Goal: Task Accomplishment & Management: Manage account settings

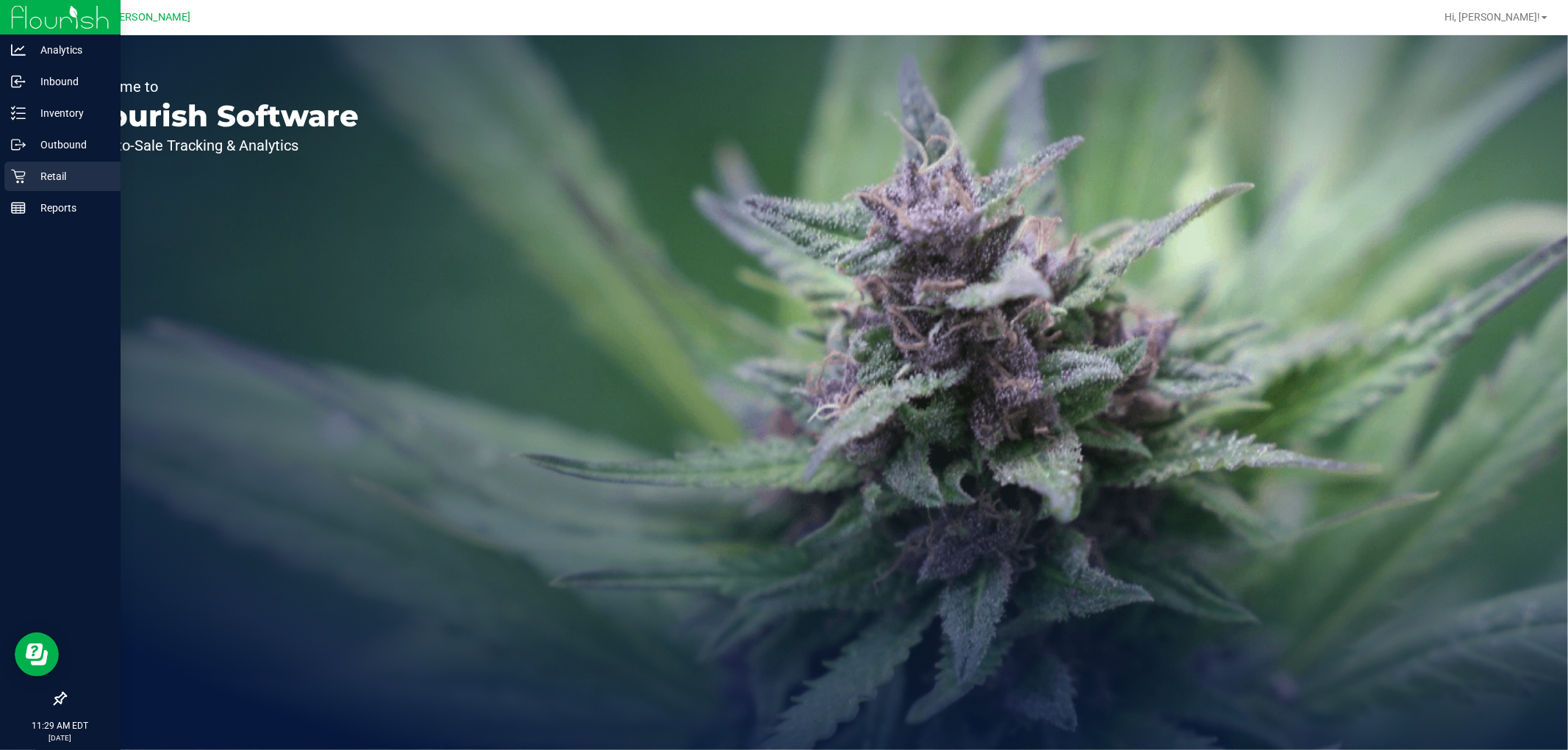
click at [30, 176] on p "Retail" at bounding box center [70, 176] width 88 height 18
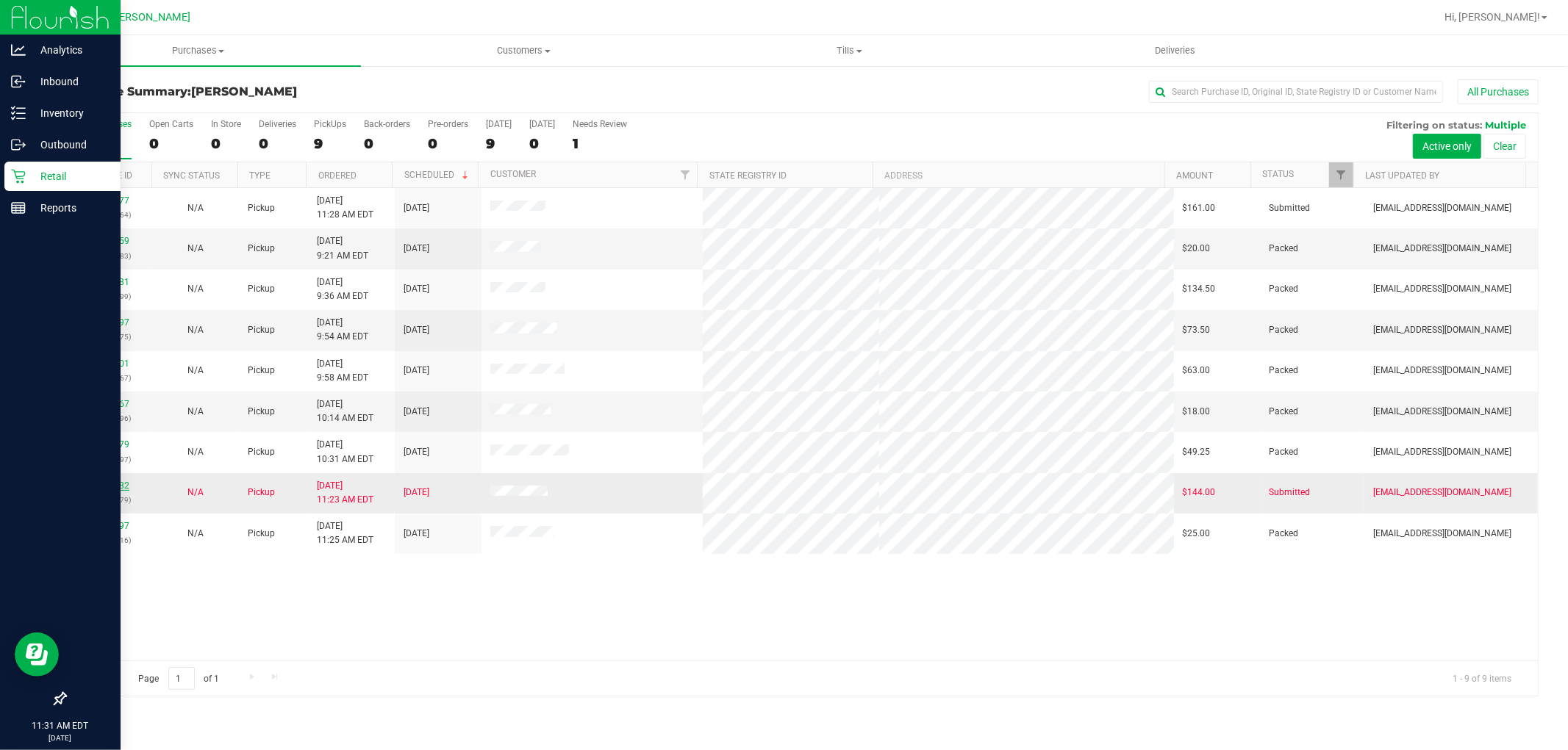
click at [115, 486] on link "11993082" at bounding box center [108, 486] width 41 height 10
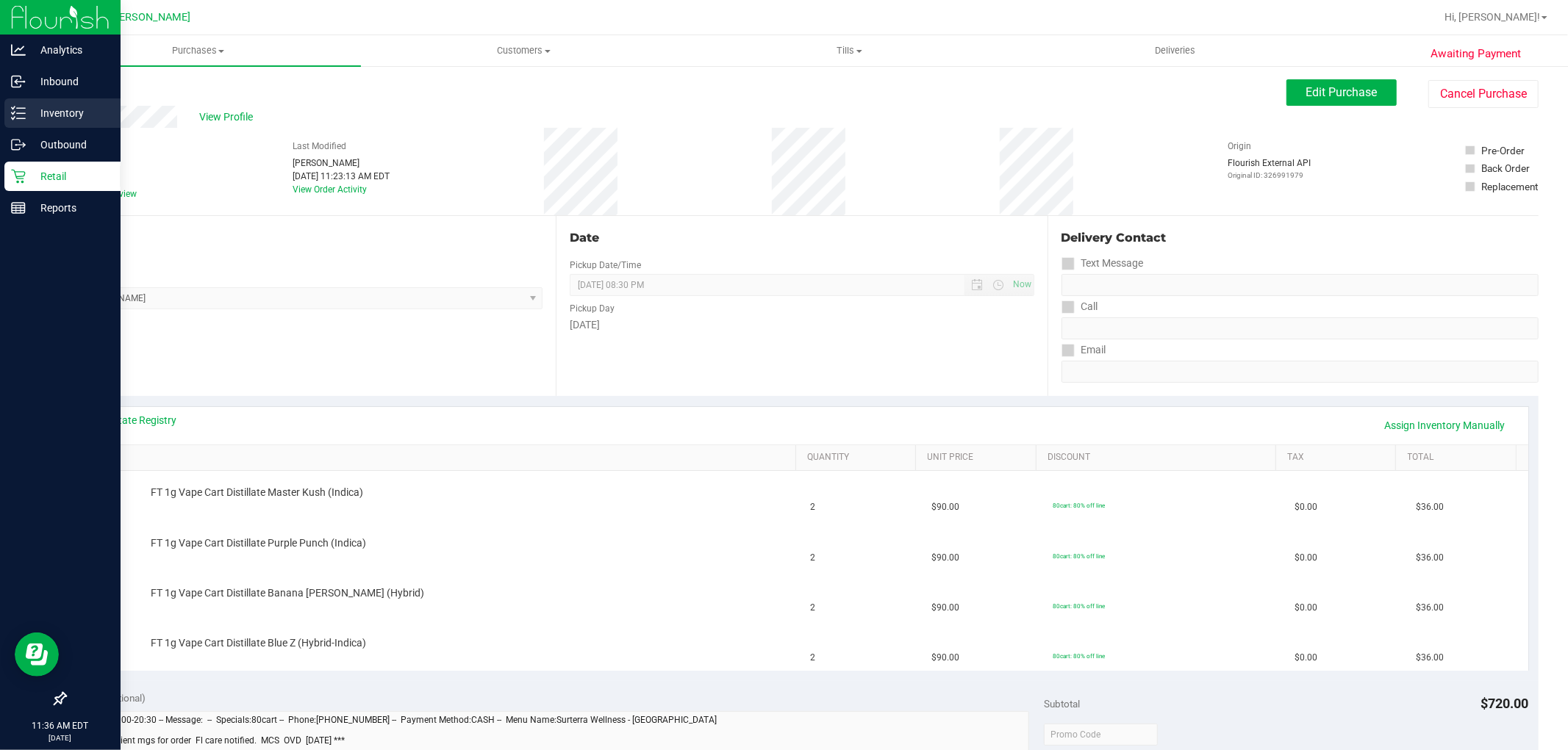
click at [40, 108] on p "Inventory" at bounding box center [70, 113] width 88 height 18
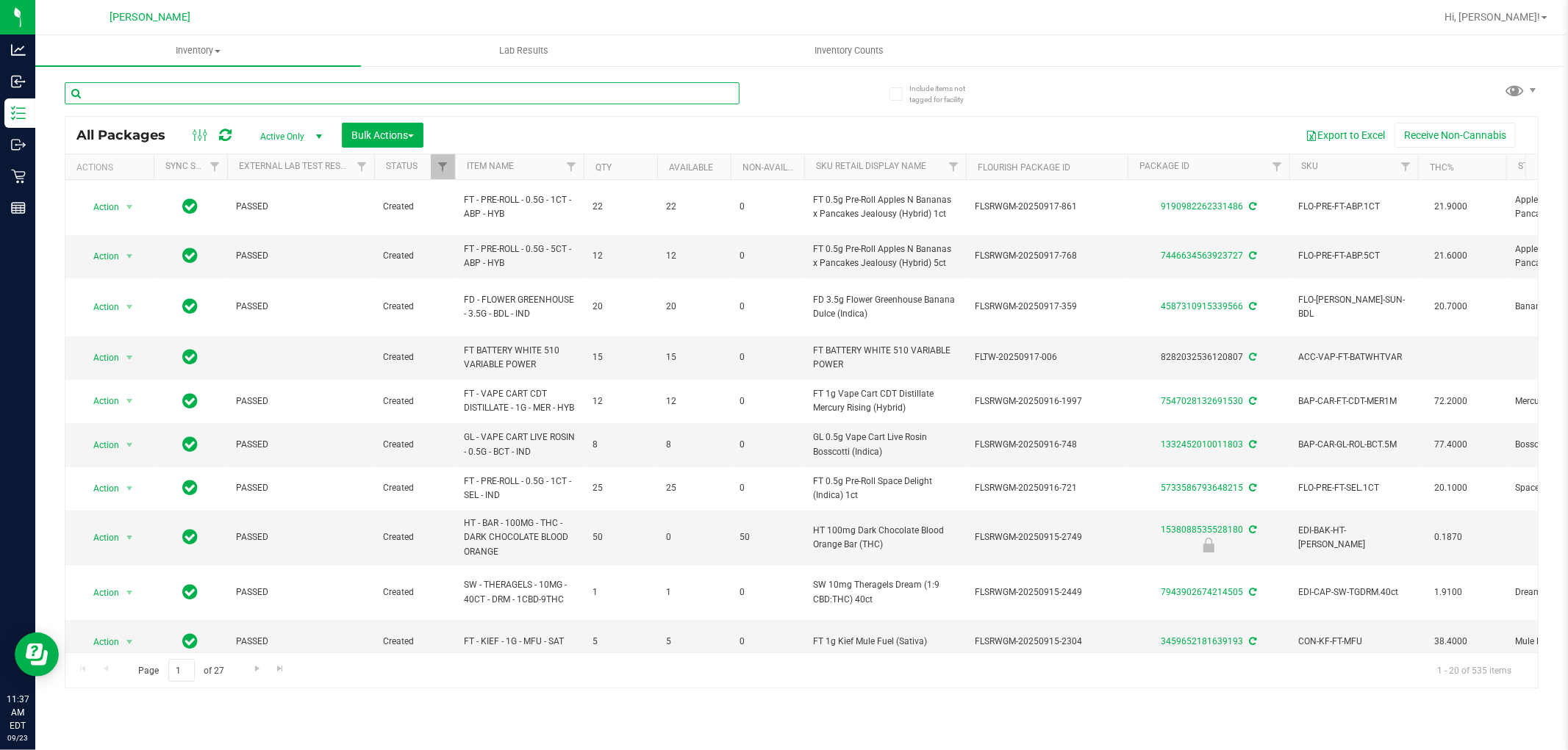
click at [213, 89] on input "text" at bounding box center [402, 93] width 675 height 22
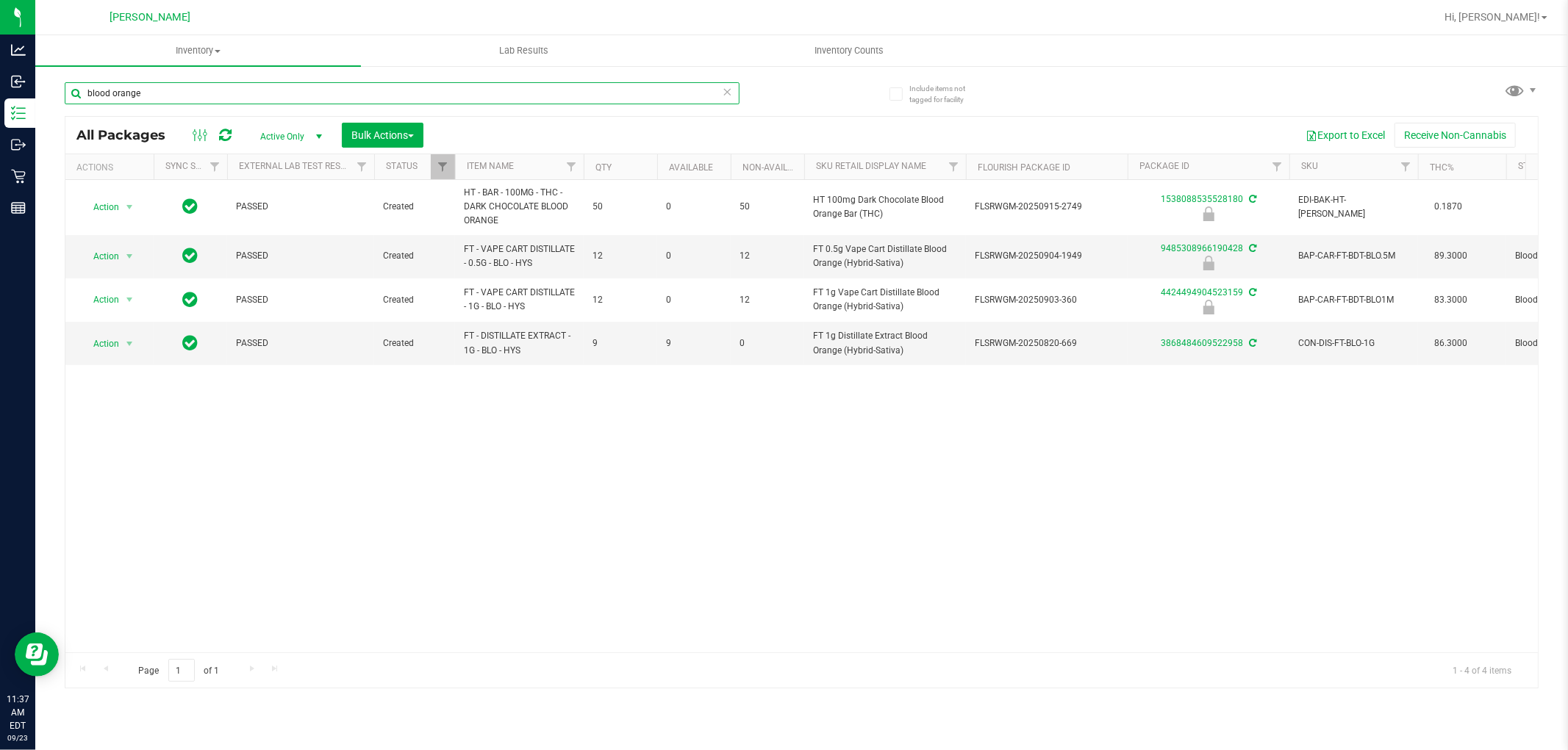
click at [505, 101] on input "blood orange" at bounding box center [402, 93] width 675 height 22
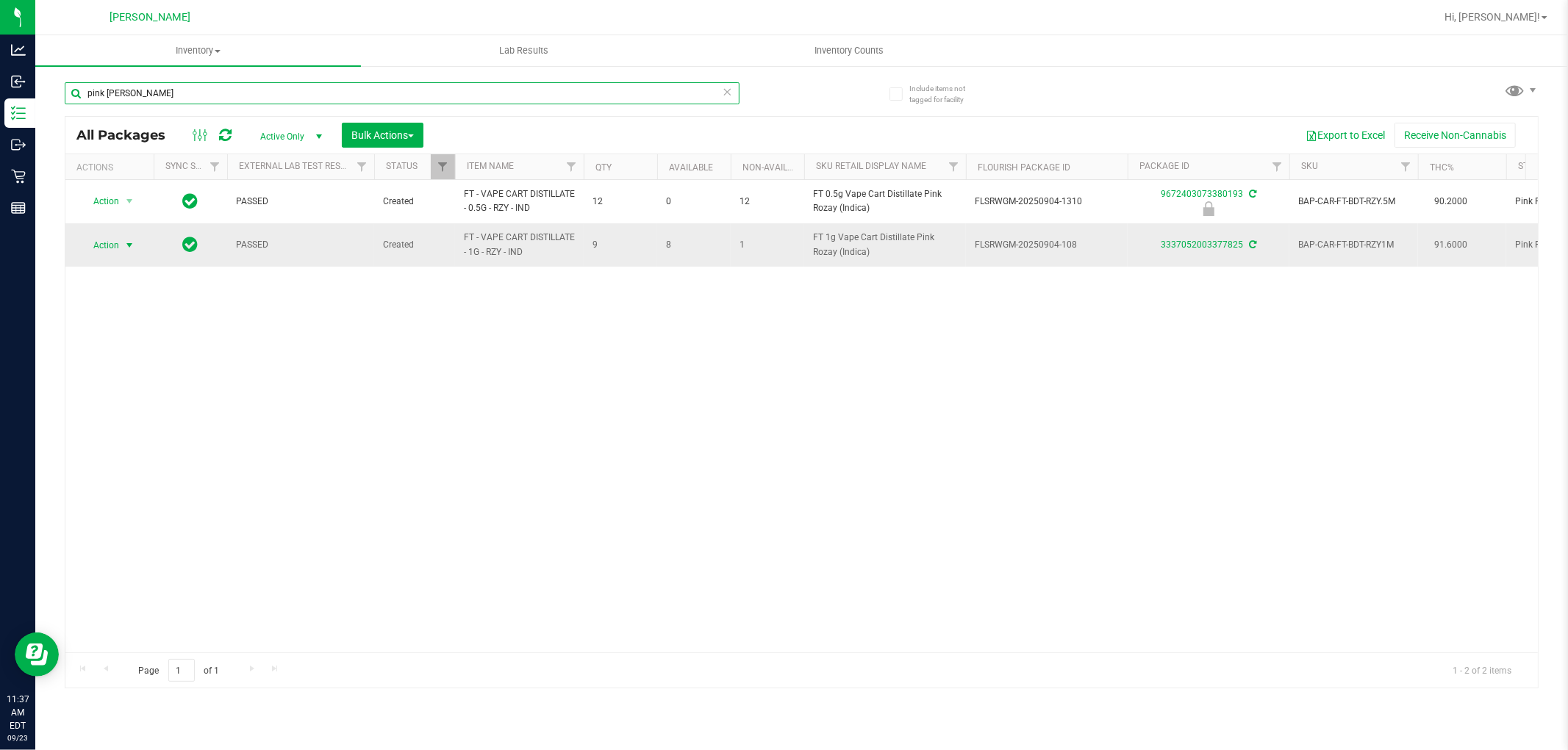
type input "pink [PERSON_NAME]"
click at [110, 244] on span "Action" at bounding box center [100, 245] width 40 height 21
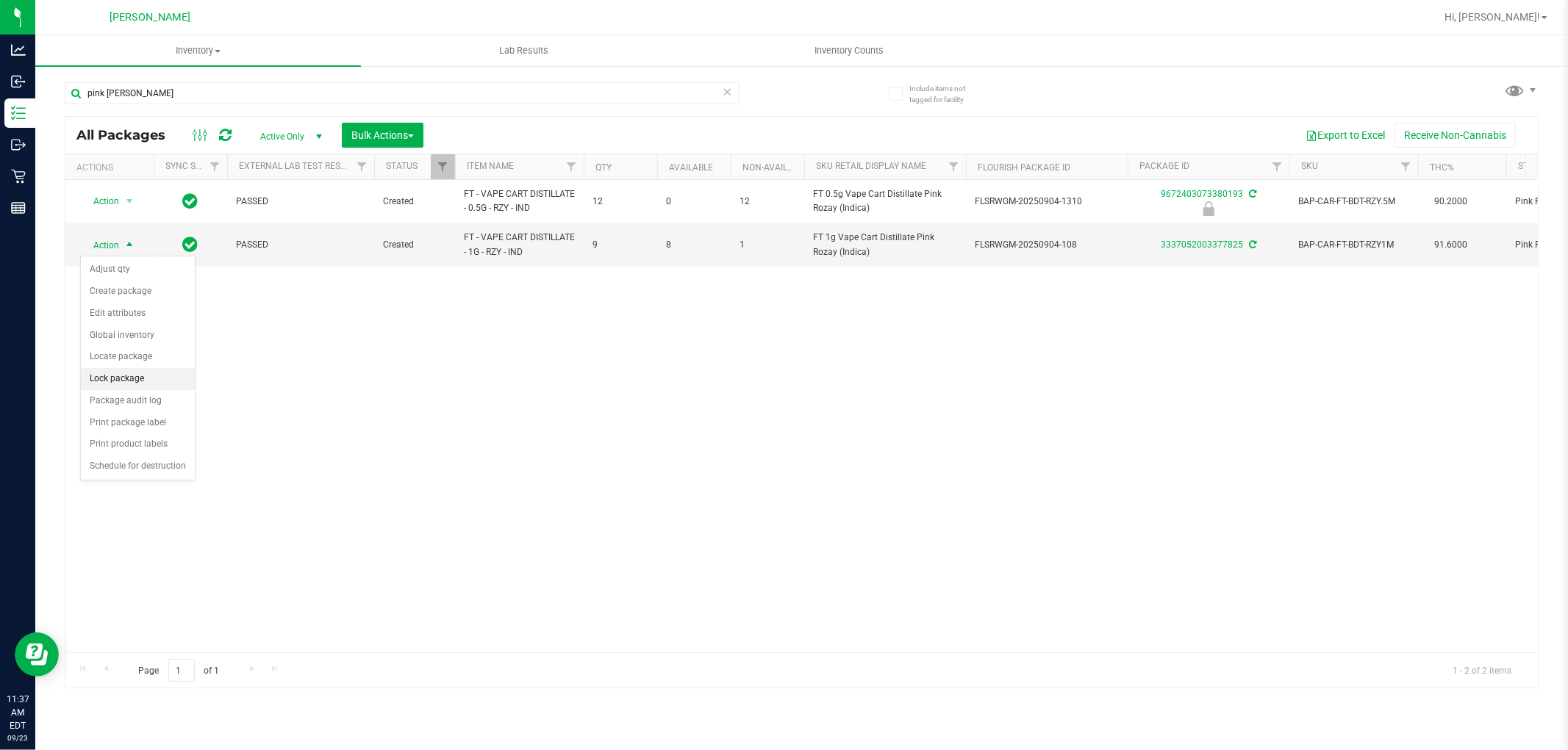
click at [150, 380] on li "Lock package" at bounding box center [138, 379] width 114 height 22
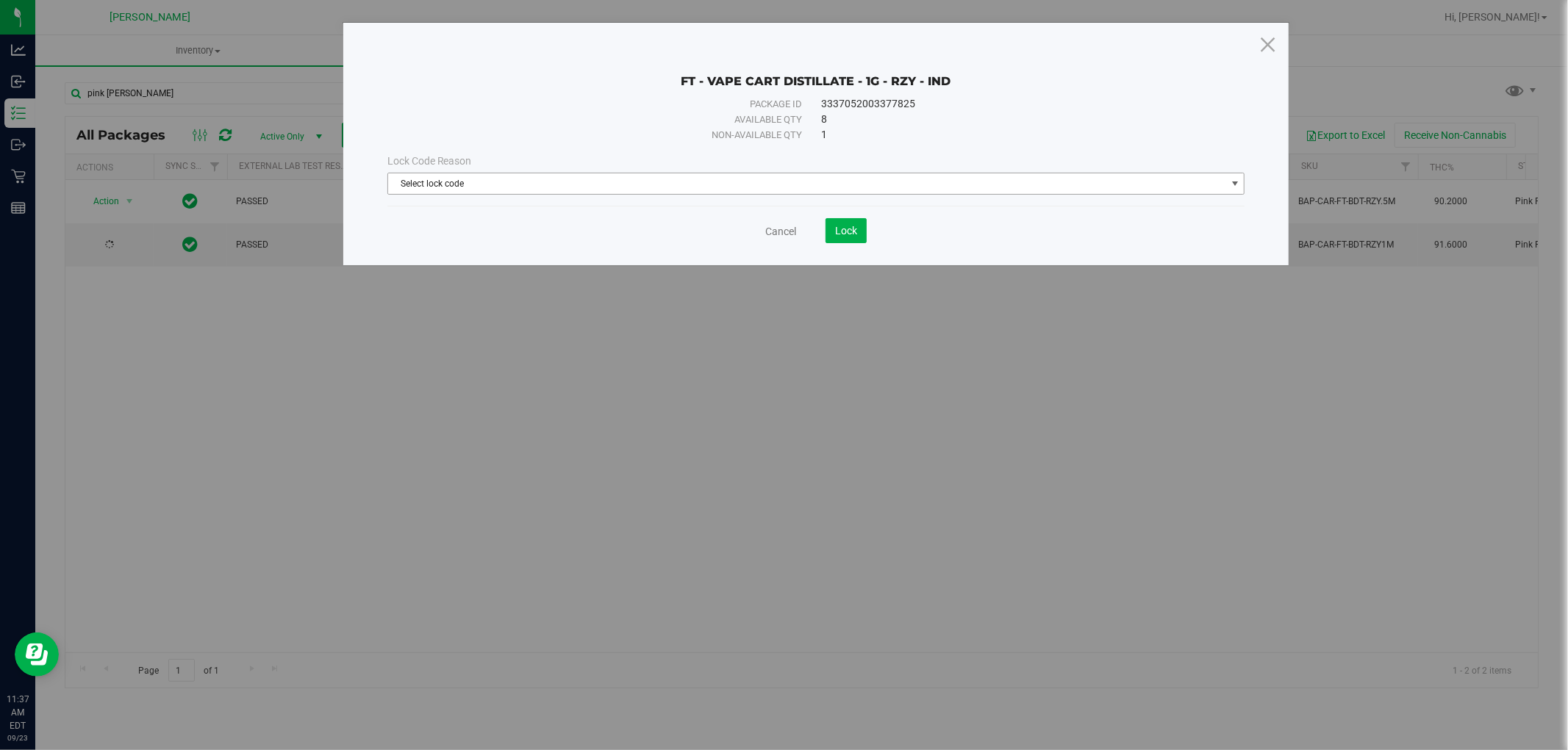
click at [421, 179] on span "Select lock code" at bounding box center [807, 184] width 838 height 21
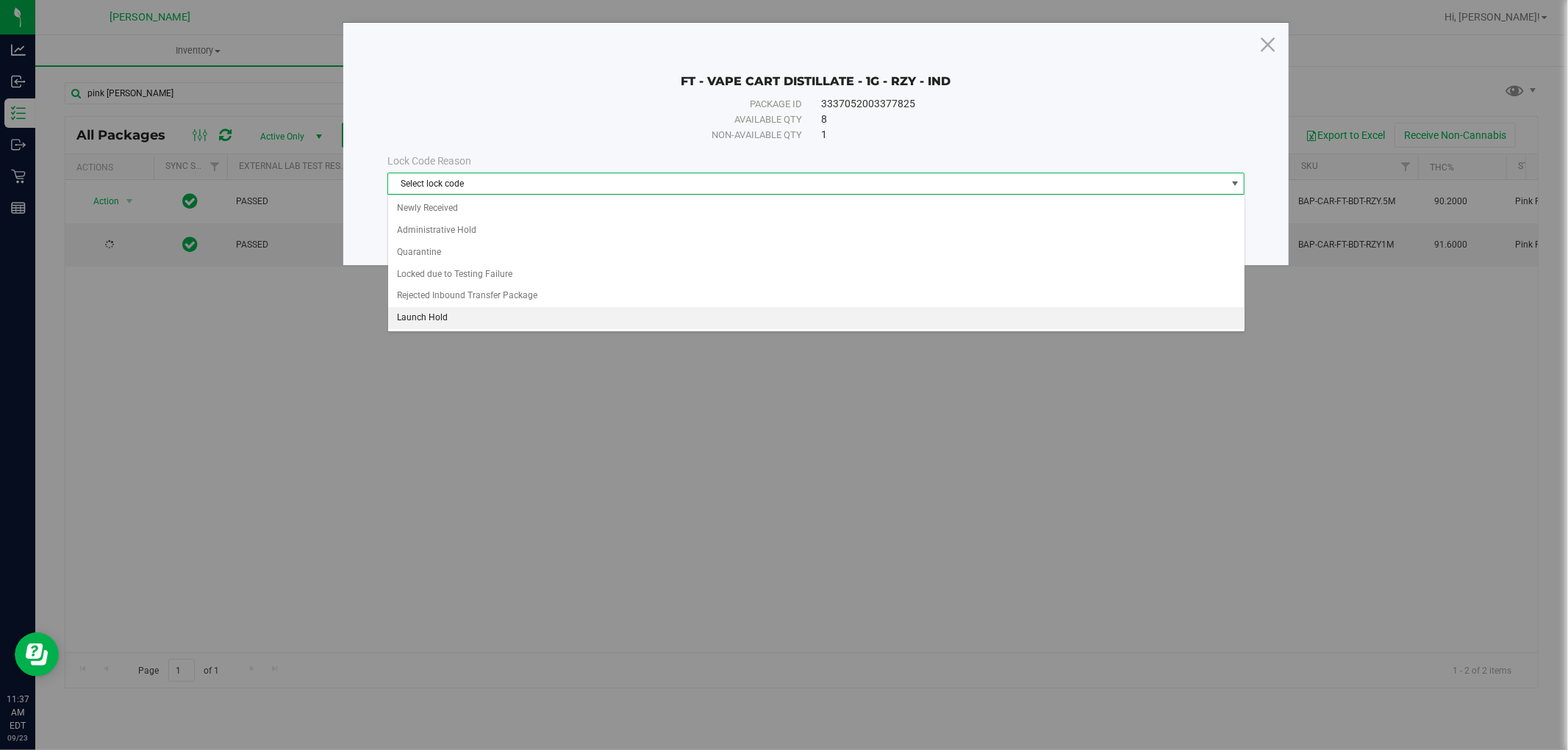
click at [456, 316] on li "Launch Hold" at bounding box center [816, 318] width 856 height 22
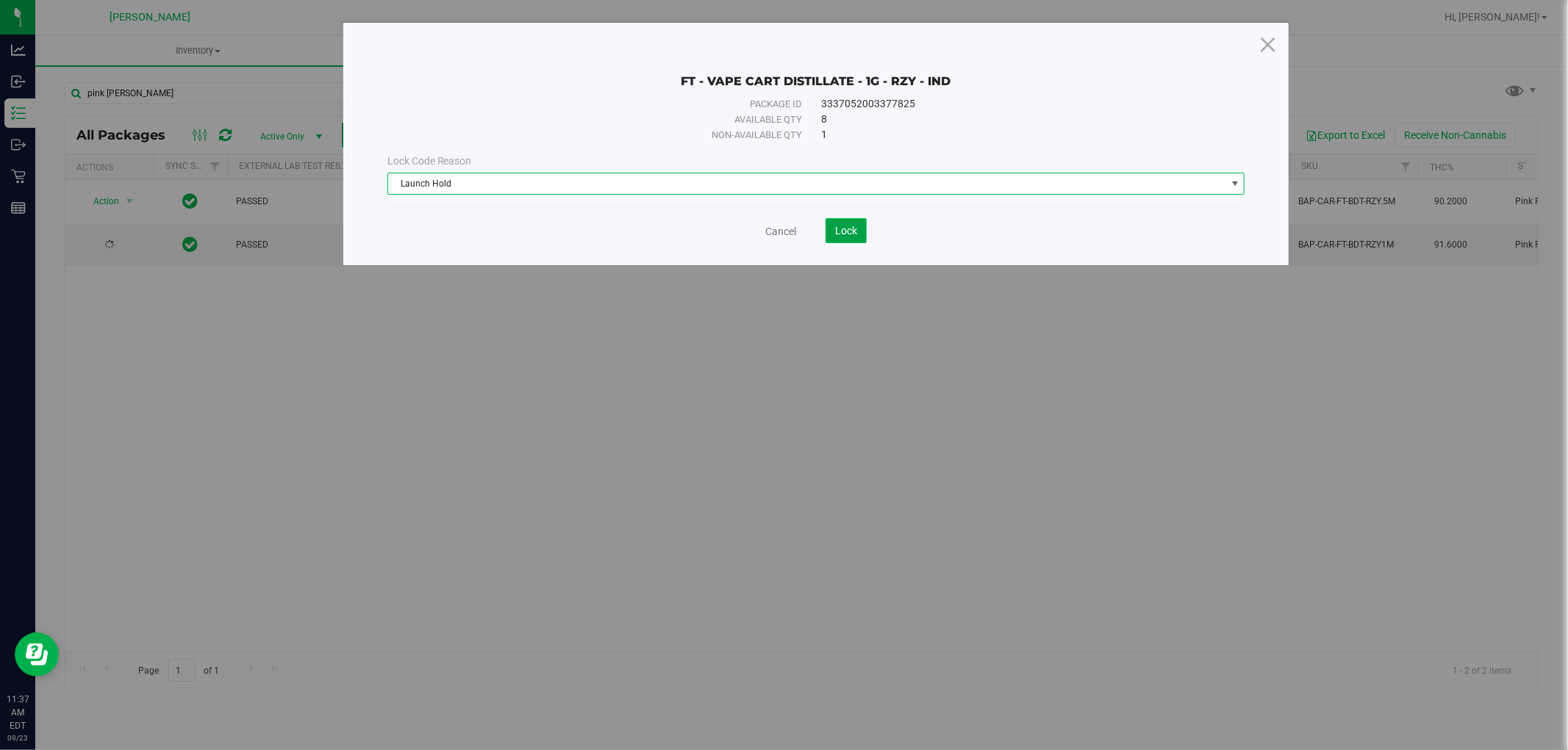
click at [845, 225] on span "Lock" at bounding box center [846, 231] width 22 height 12
click at [1258, 50] on icon at bounding box center [1268, 44] width 20 height 35
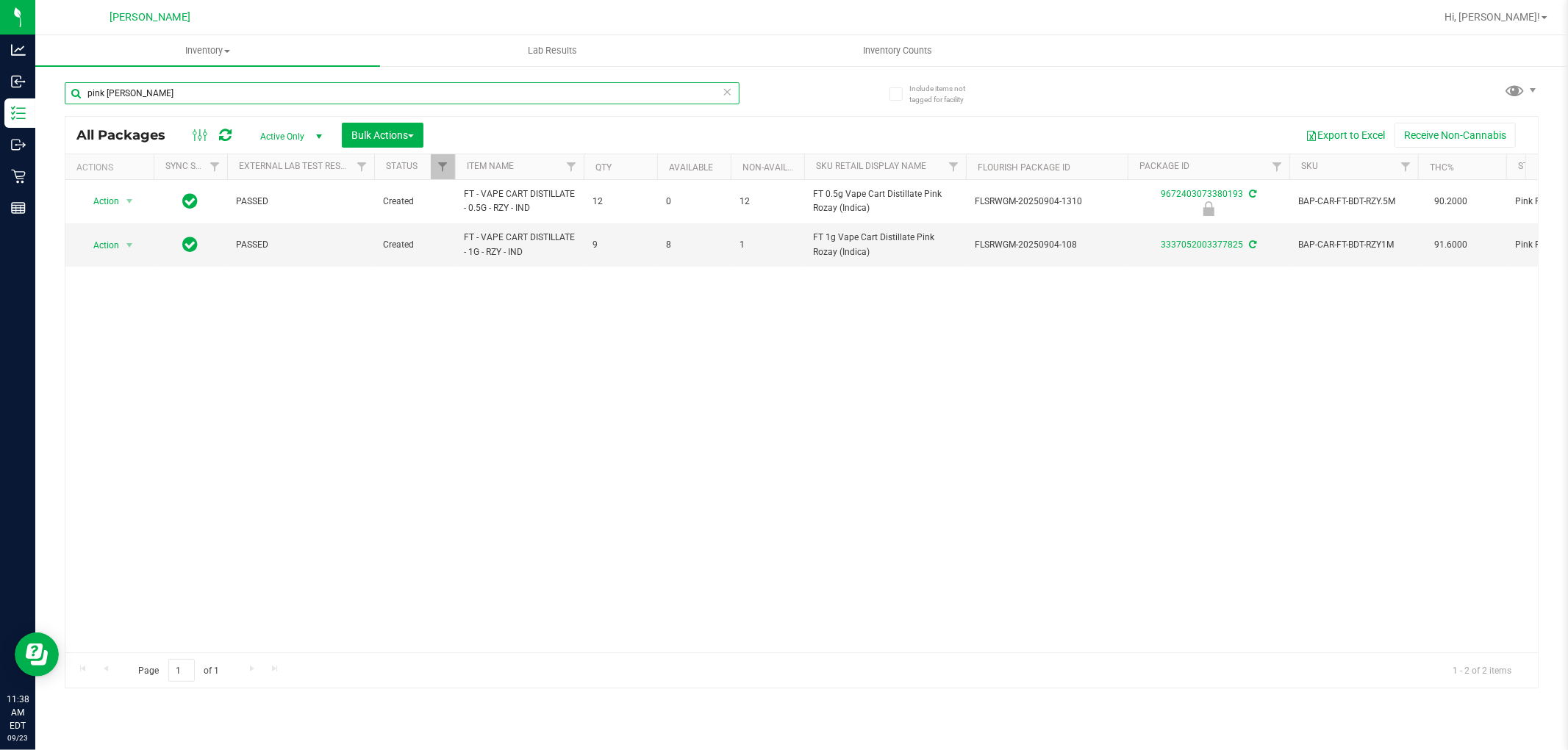
click at [539, 89] on input "pink [PERSON_NAME]" at bounding box center [402, 93] width 675 height 22
type input "b"
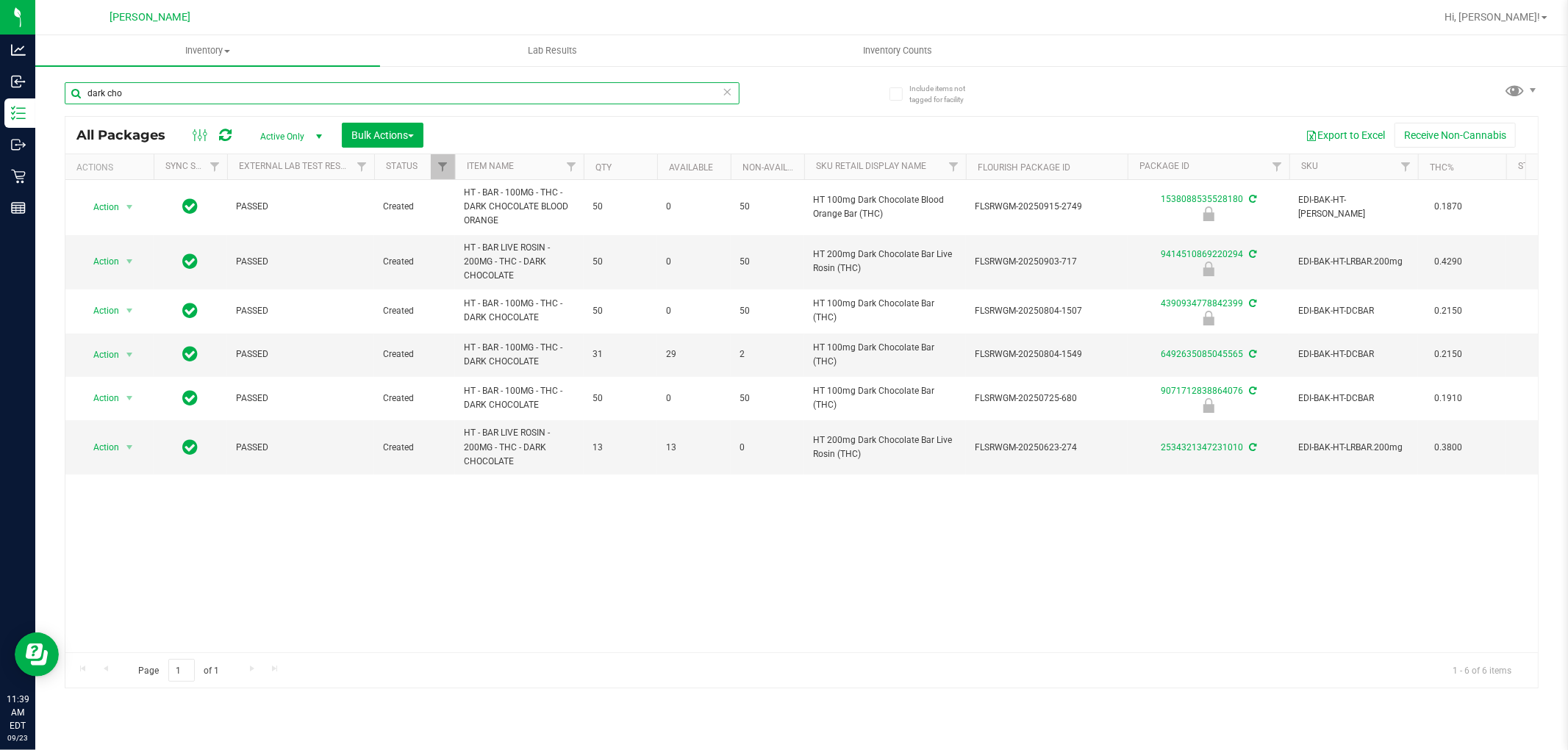
click at [306, 96] on input "dark cho" at bounding box center [402, 93] width 675 height 22
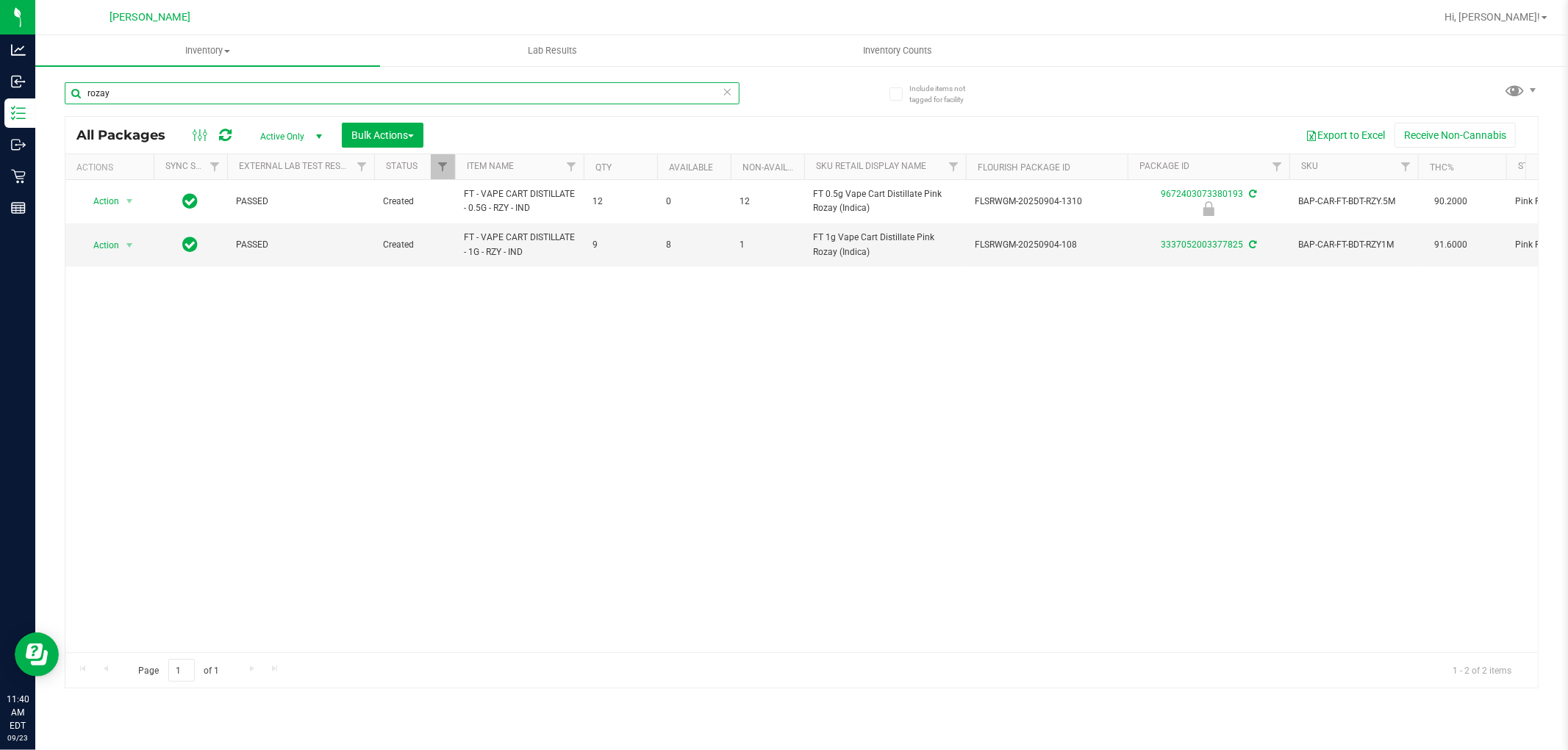
type input "rozay"
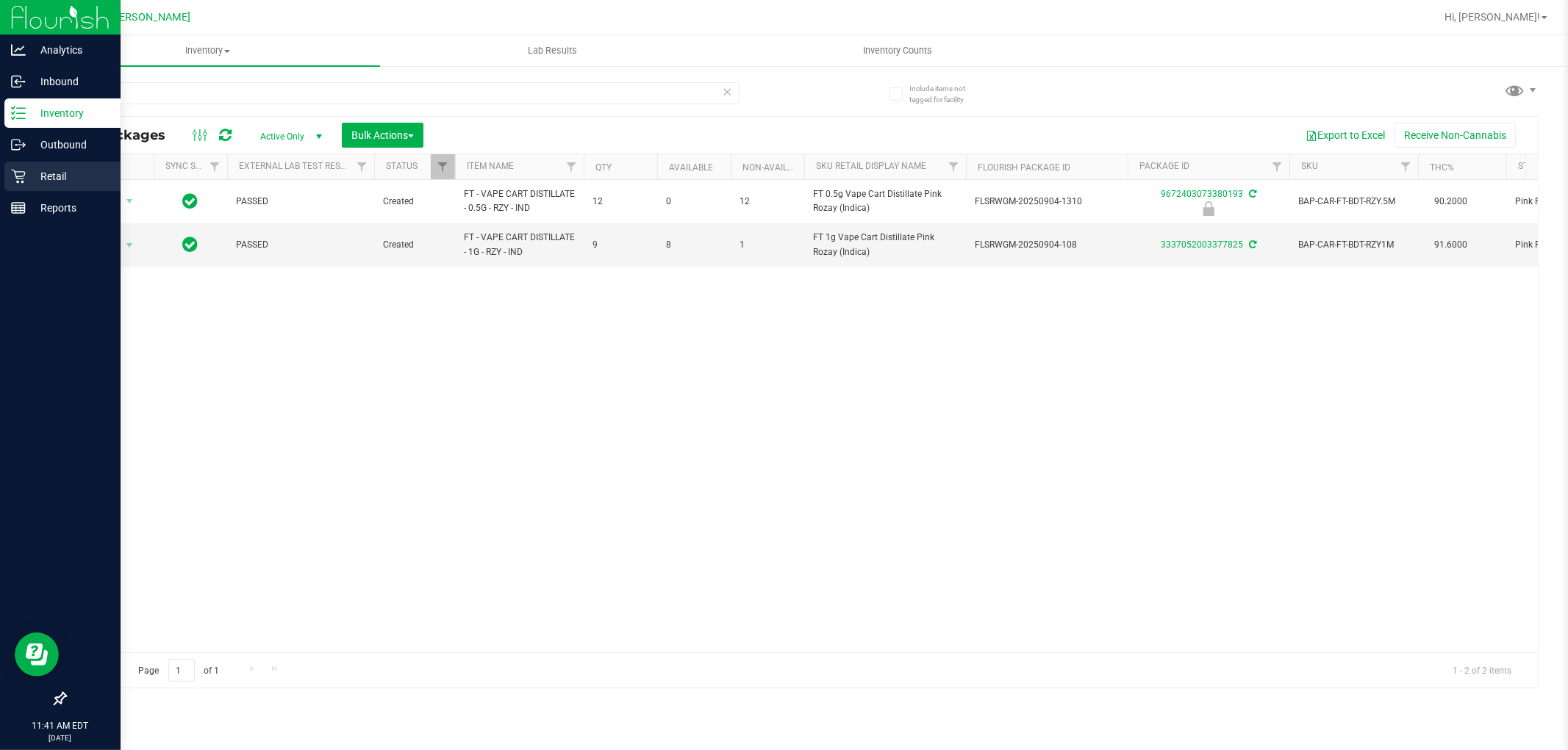
click at [50, 174] on p "Retail" at bounding box center [70, 176] width 88 height 18
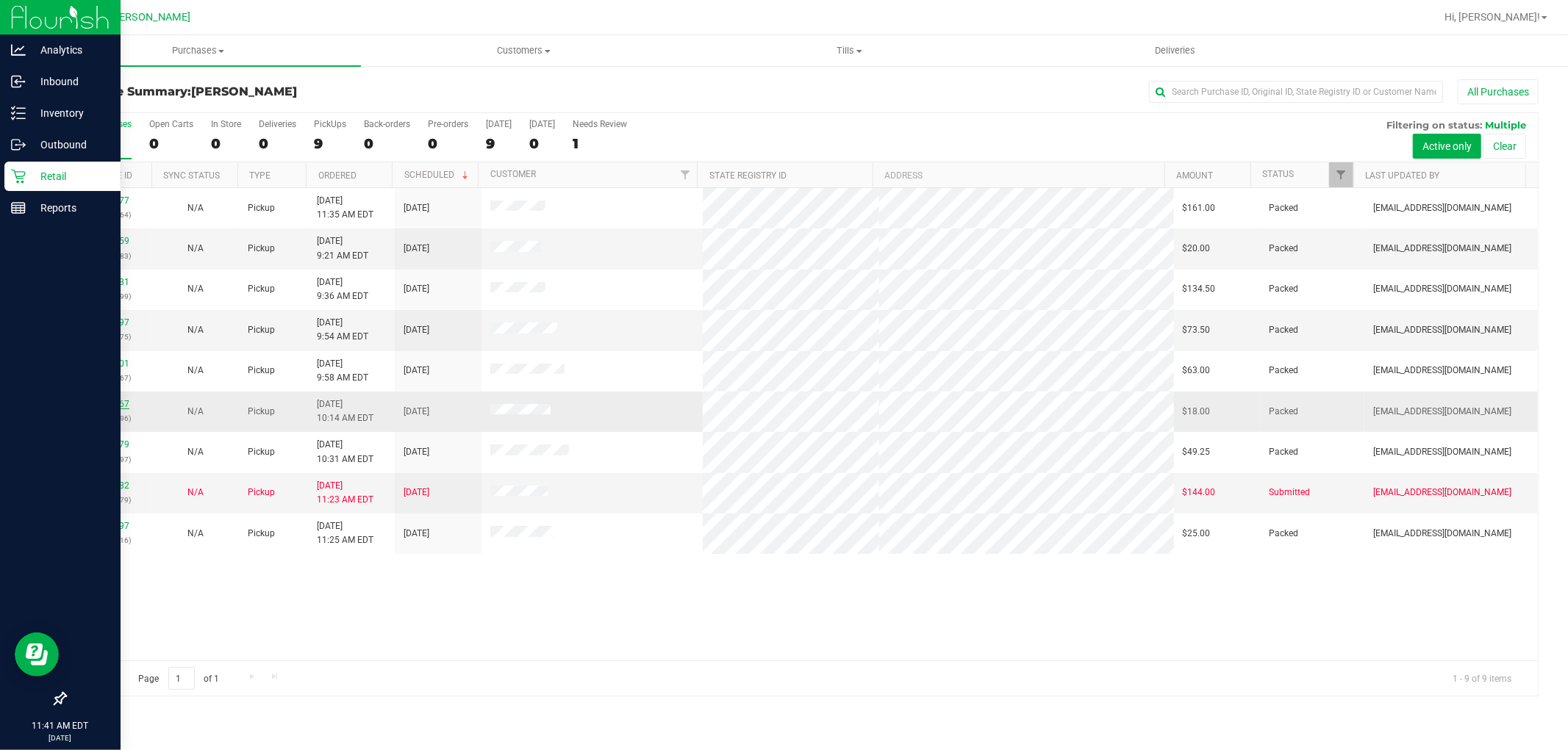
click at [118, 407] on link "11992667" at bounding box center [108, 404] width 41 height 10
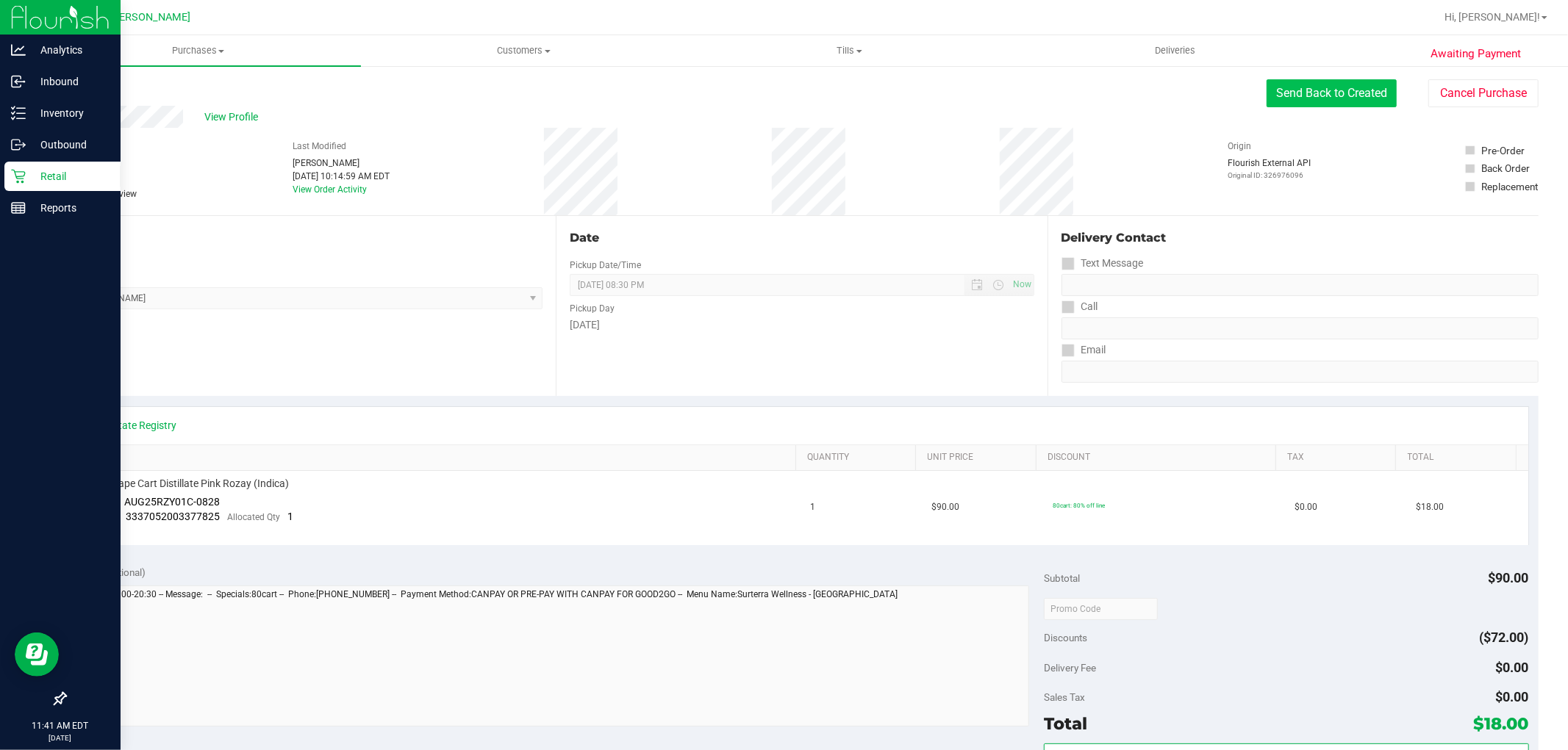
click at [1318, 93] on button "Send Back to Created" at bounding box center [1332, 93] width 130 height 28
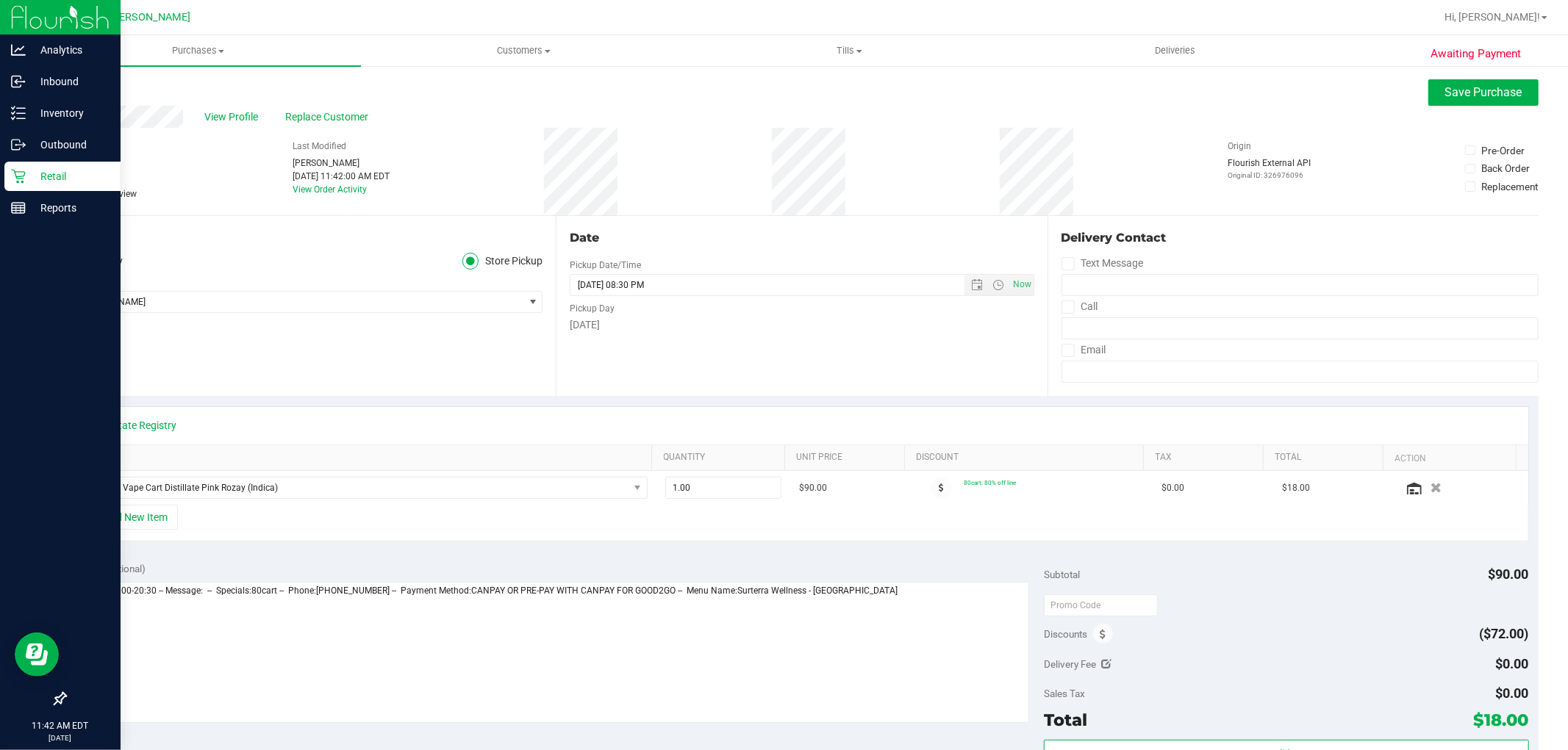
click at [102, 196] on span "Needs review" at bounding box center [110, 194] width 53 height 13
click at [0, 0] on input "Needs review" at bounding box center [0, 0] width 0 height 0
click at [945, 605] on textarea at bounding box center [552, 652] width 955 height 141
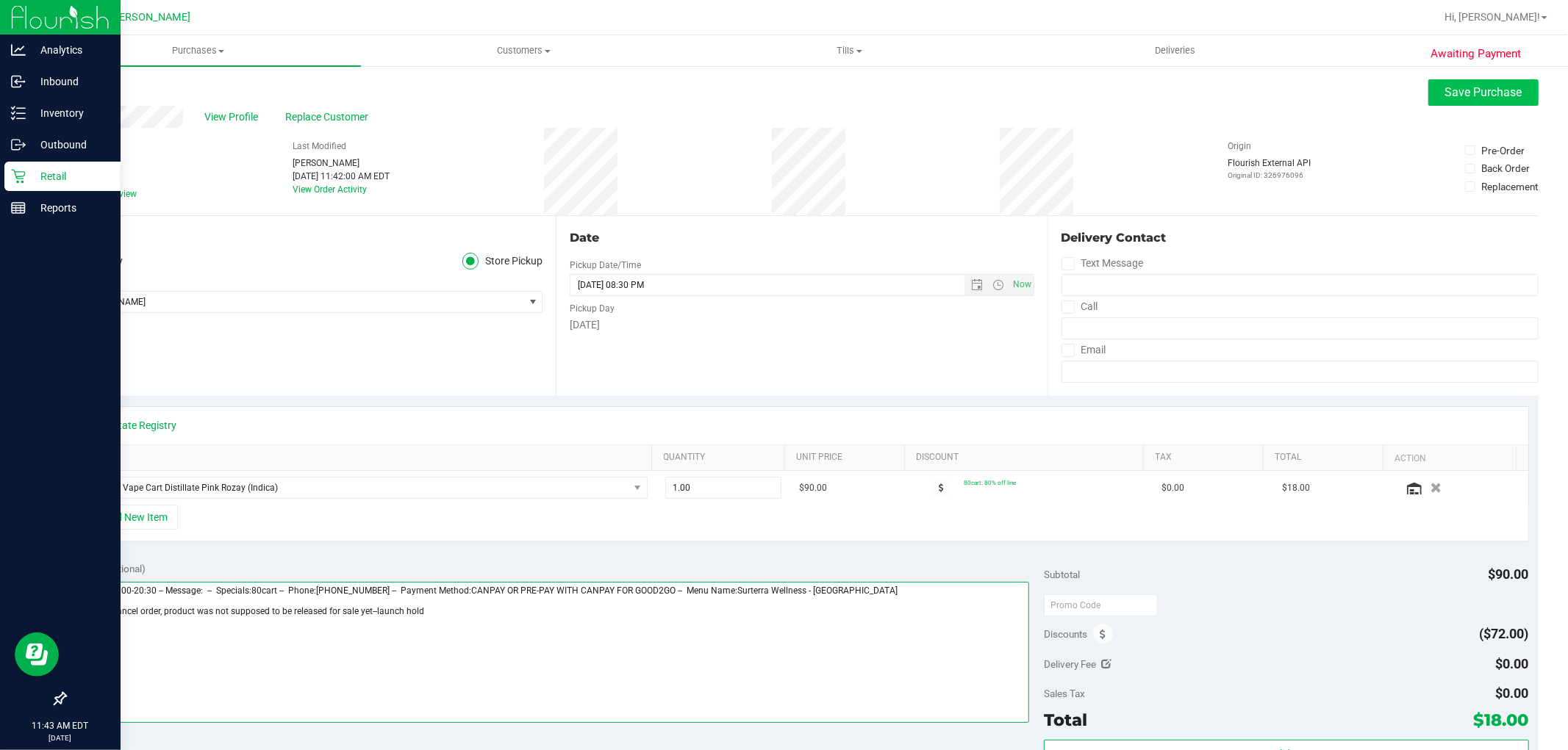
type textarea "[DATE] 09:00-20:30 -- Message: -- Specials:80cart -- Phone:[PHONE_NUMBER] -- Pa…"
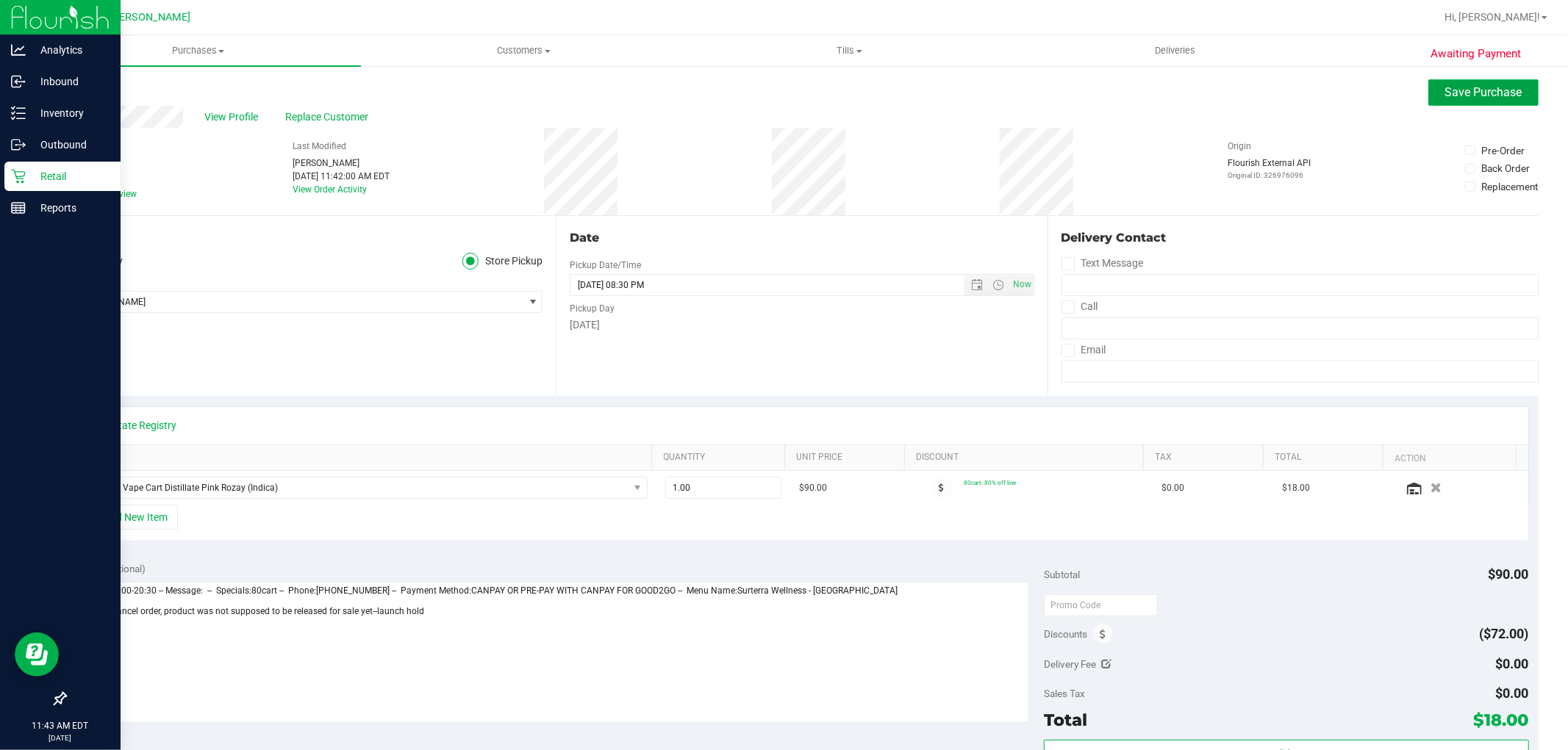
click at [1504, 92] on span "Save Purchase" at bounding box center [1484, 92] width 78 height 14
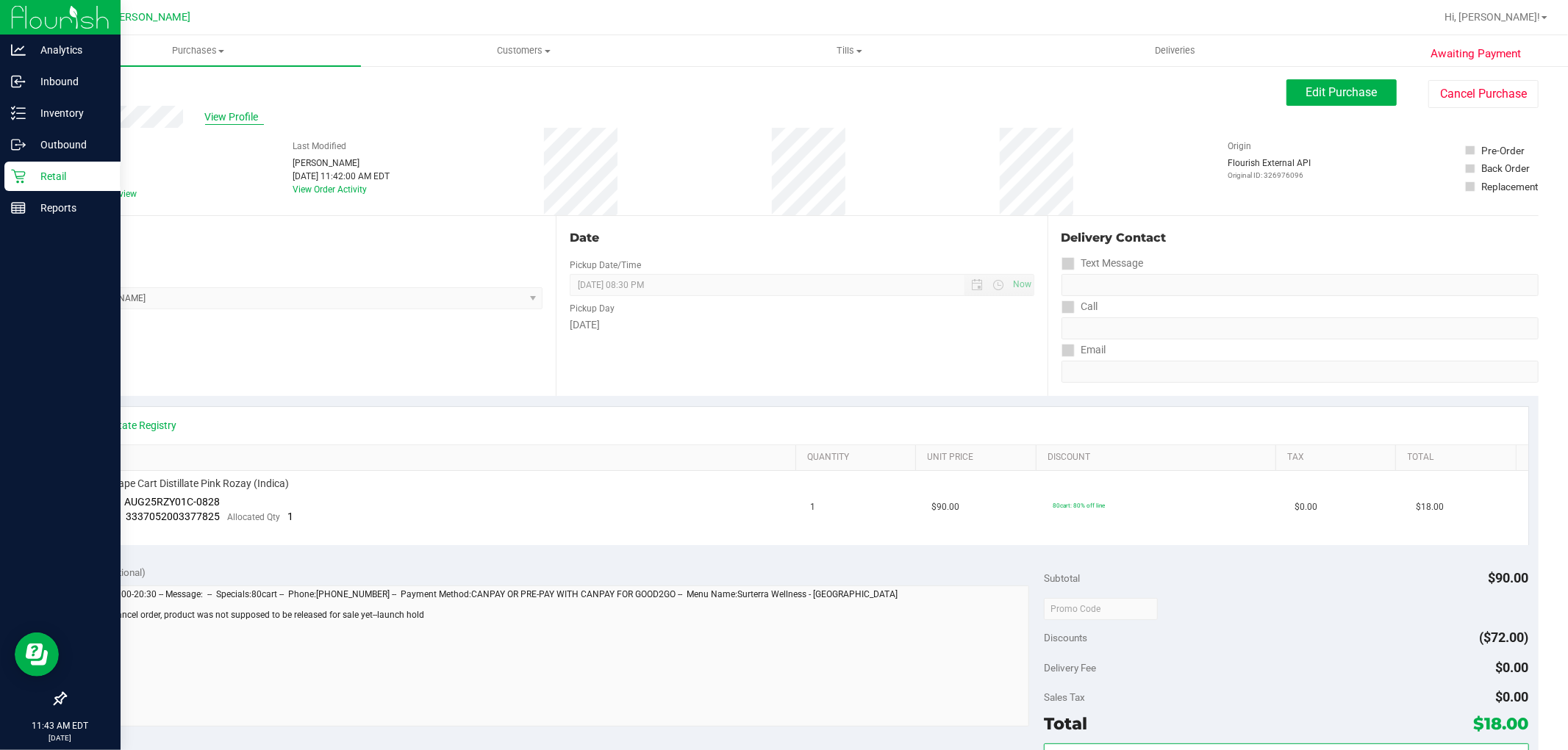
click at [223, 119] on span "View Profile" at bounding box center [234, 117] width 58 height 16
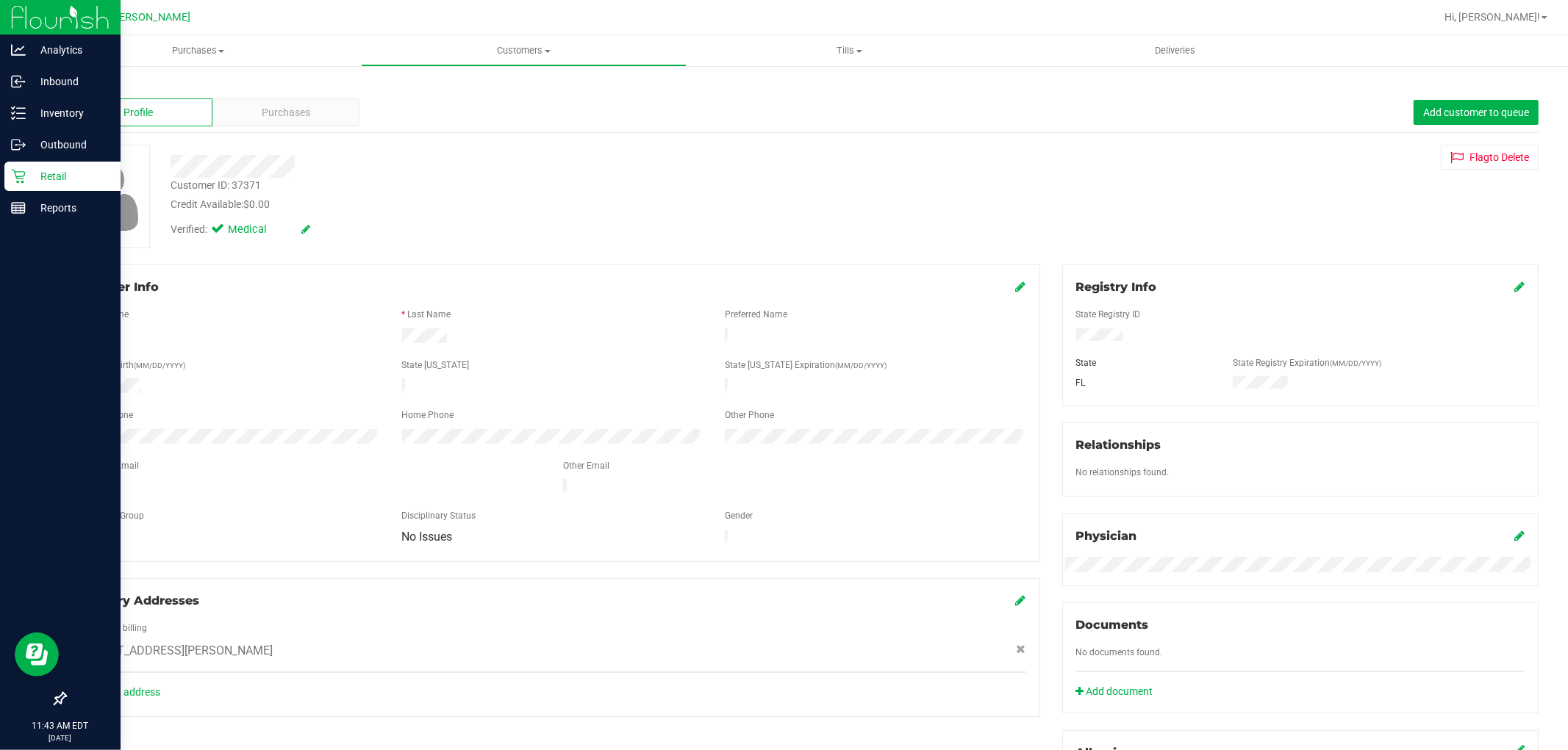
click at [250, 182] on div "Customer ID: 37371" at bounding box center [215, 185] width 90 height 16
copy div "37371"
click at [333, 98] on div "Purchases" at bounding box center [286, 112] width 148 height 28
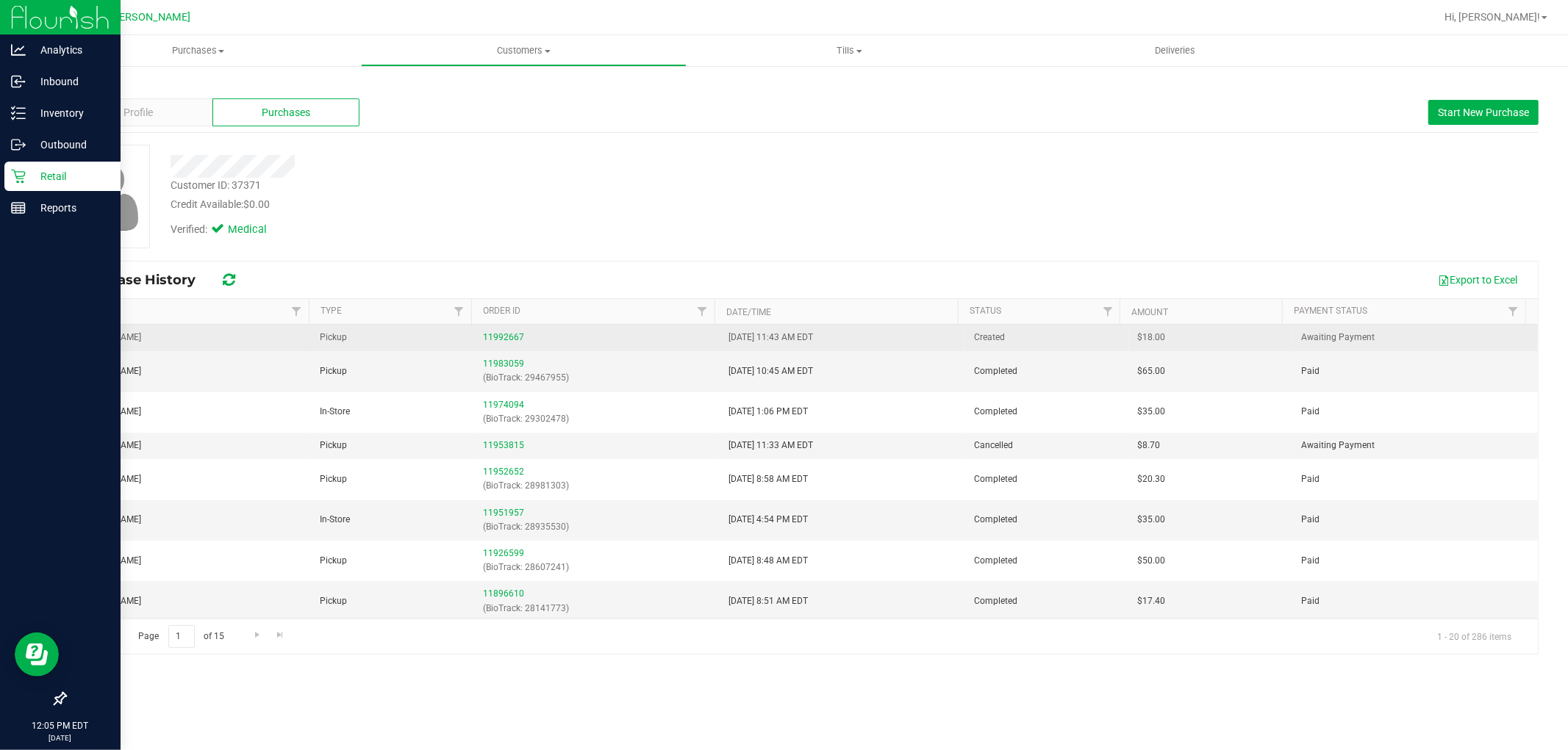
click at [497, 331] on div "11992667" at bounding box center [597, 337] width 228 height 14
click at [498, 336] on link "11992667" at bounding box center [503, 337] width 41 height 10
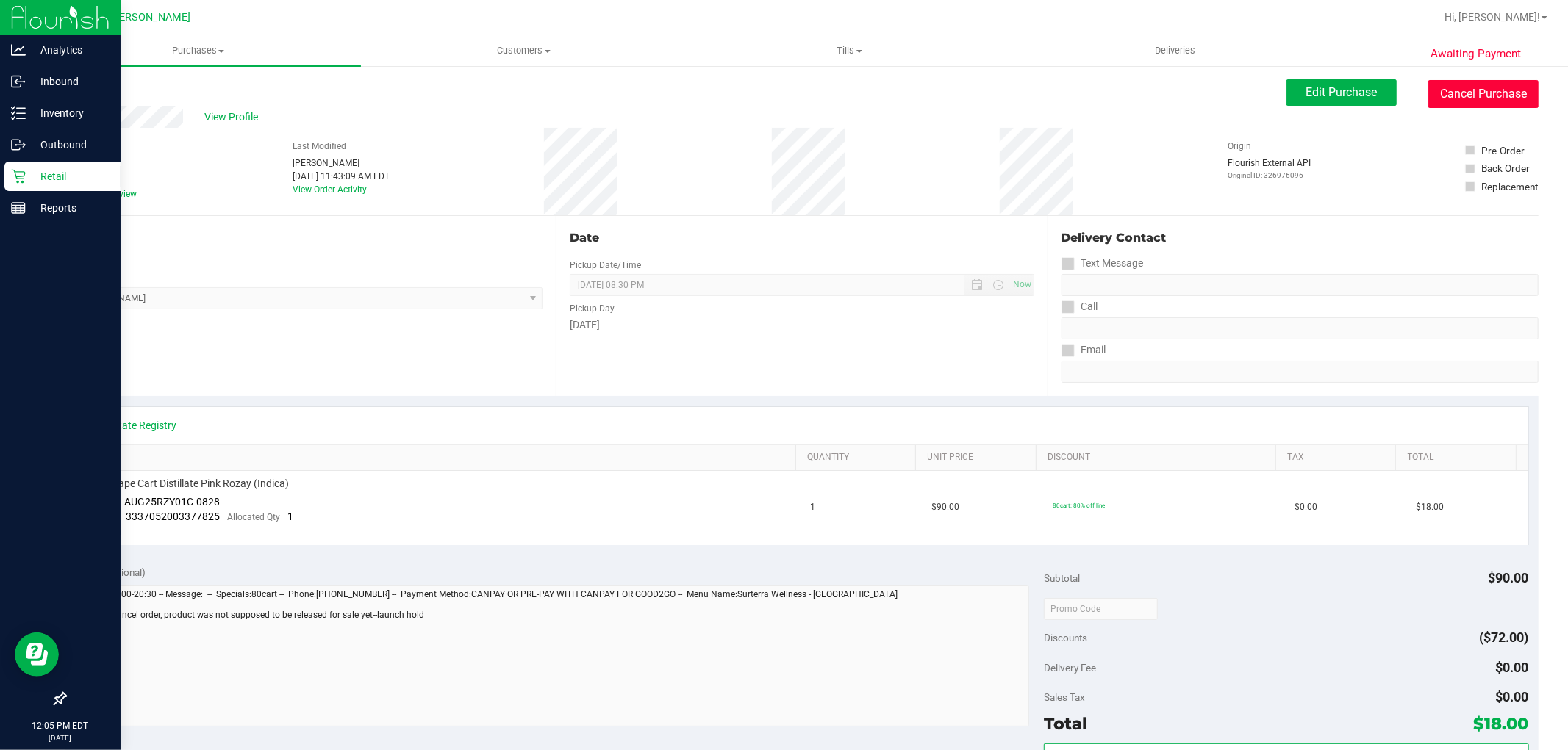
click at [1445, 99] on button "Cancel Purchase" at bounding box center [1484, 93] width 110 height 28
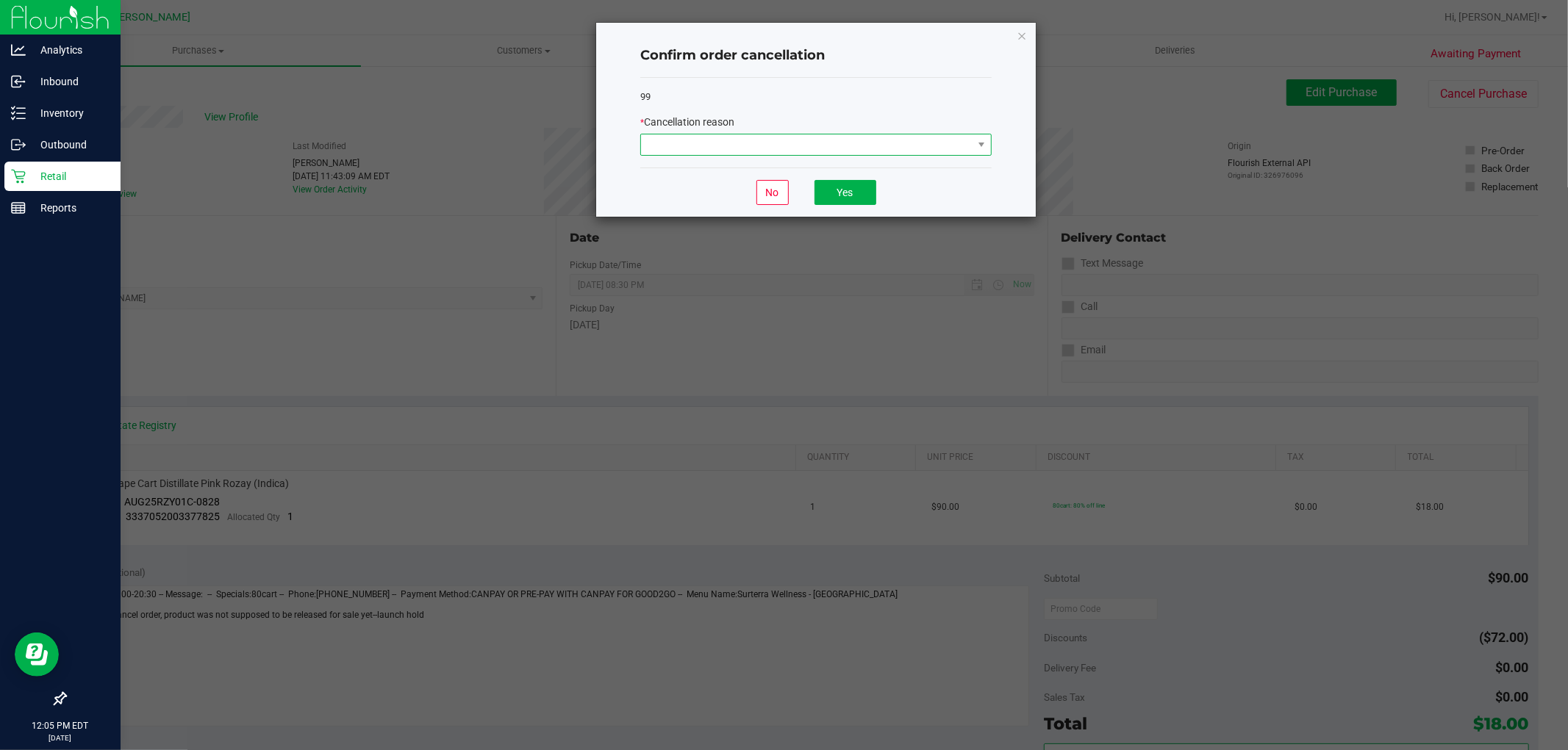
click at [782, 138] on span at bounding box center [806, 144] width 331 height 21
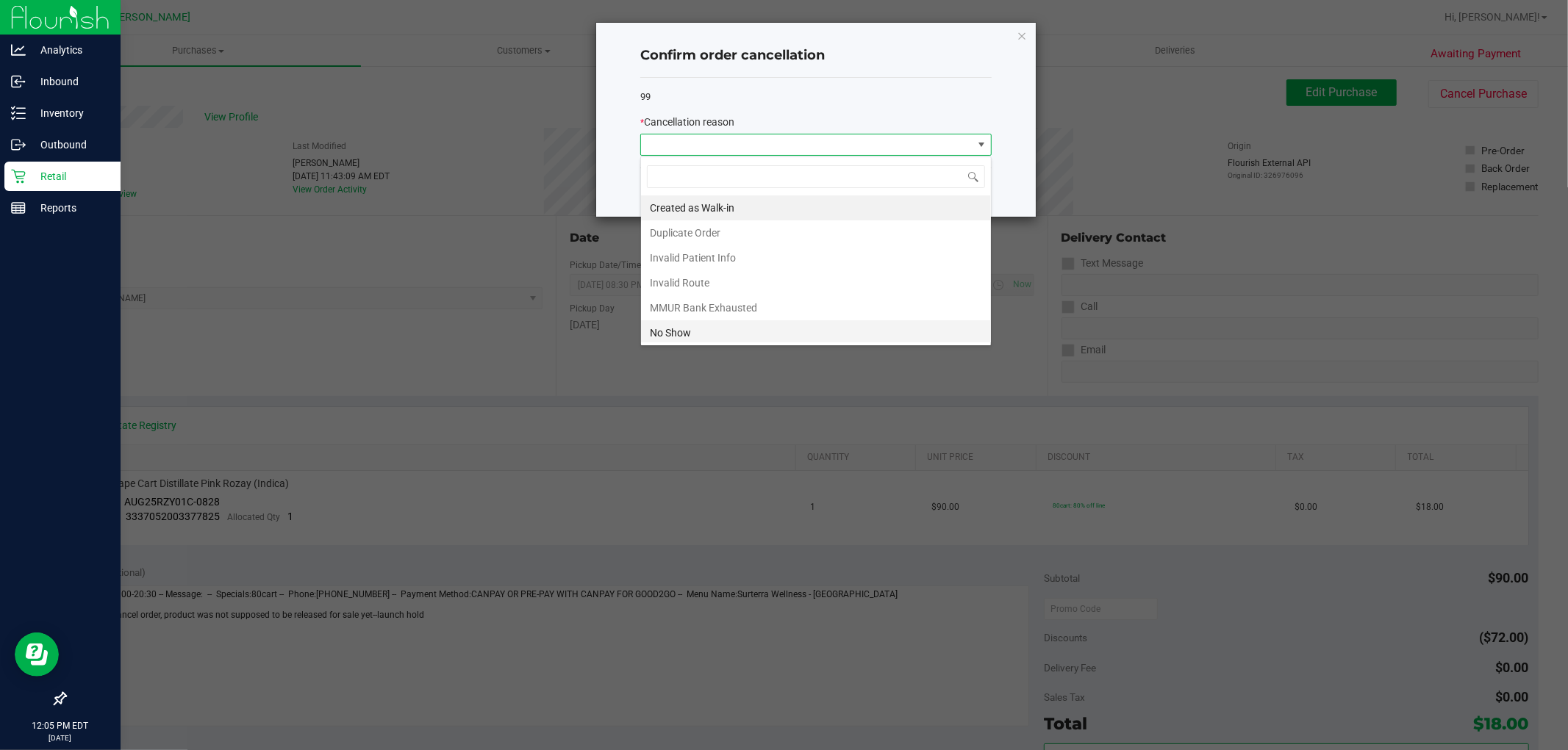
scroll to position [78, 0]
click at [681, 327] on li "Preferred Product OOS" at bounding box center [815, 330] width 350 height 25
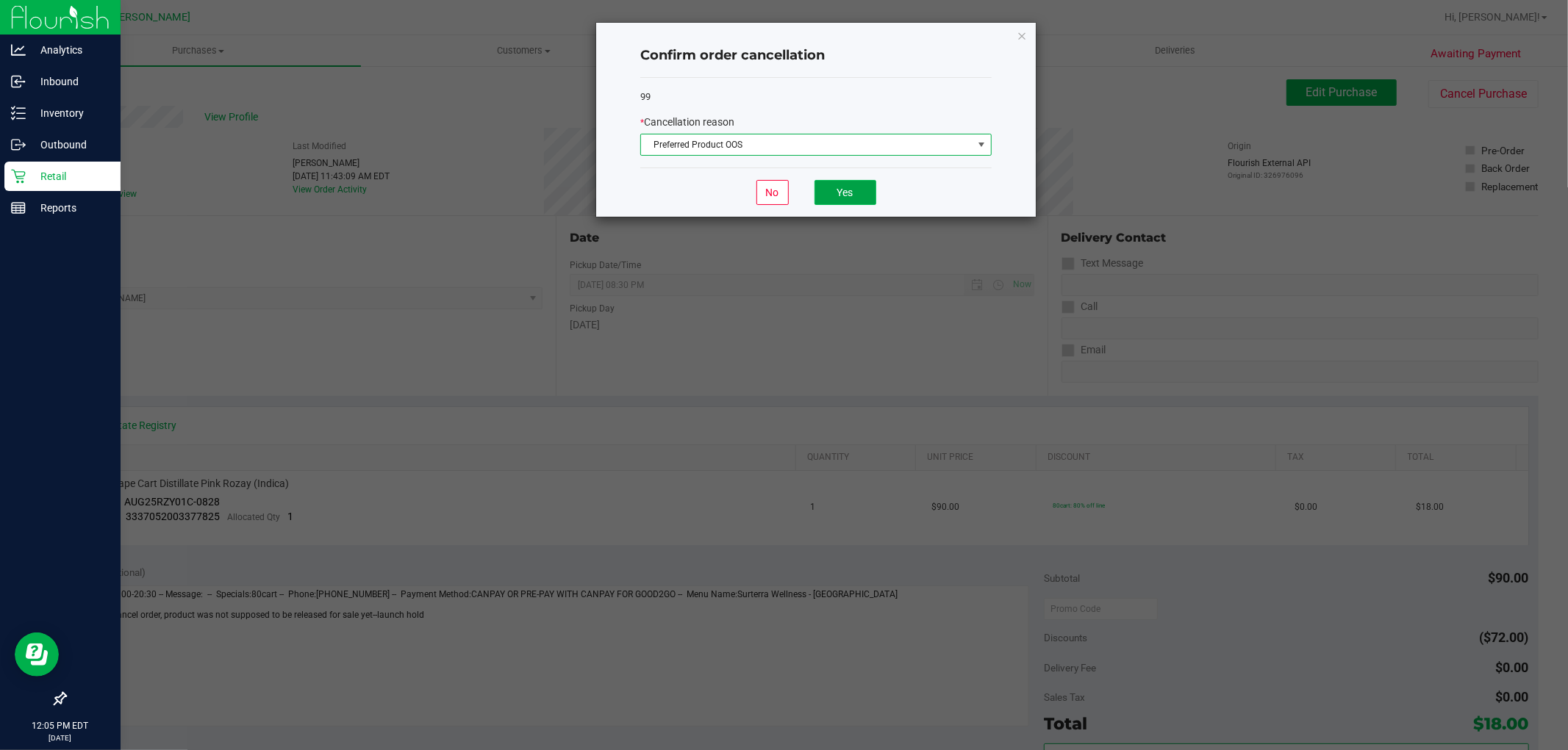
click at [862, 196] on button "Yes" at bounding box center [845, 193] width 62 height 25
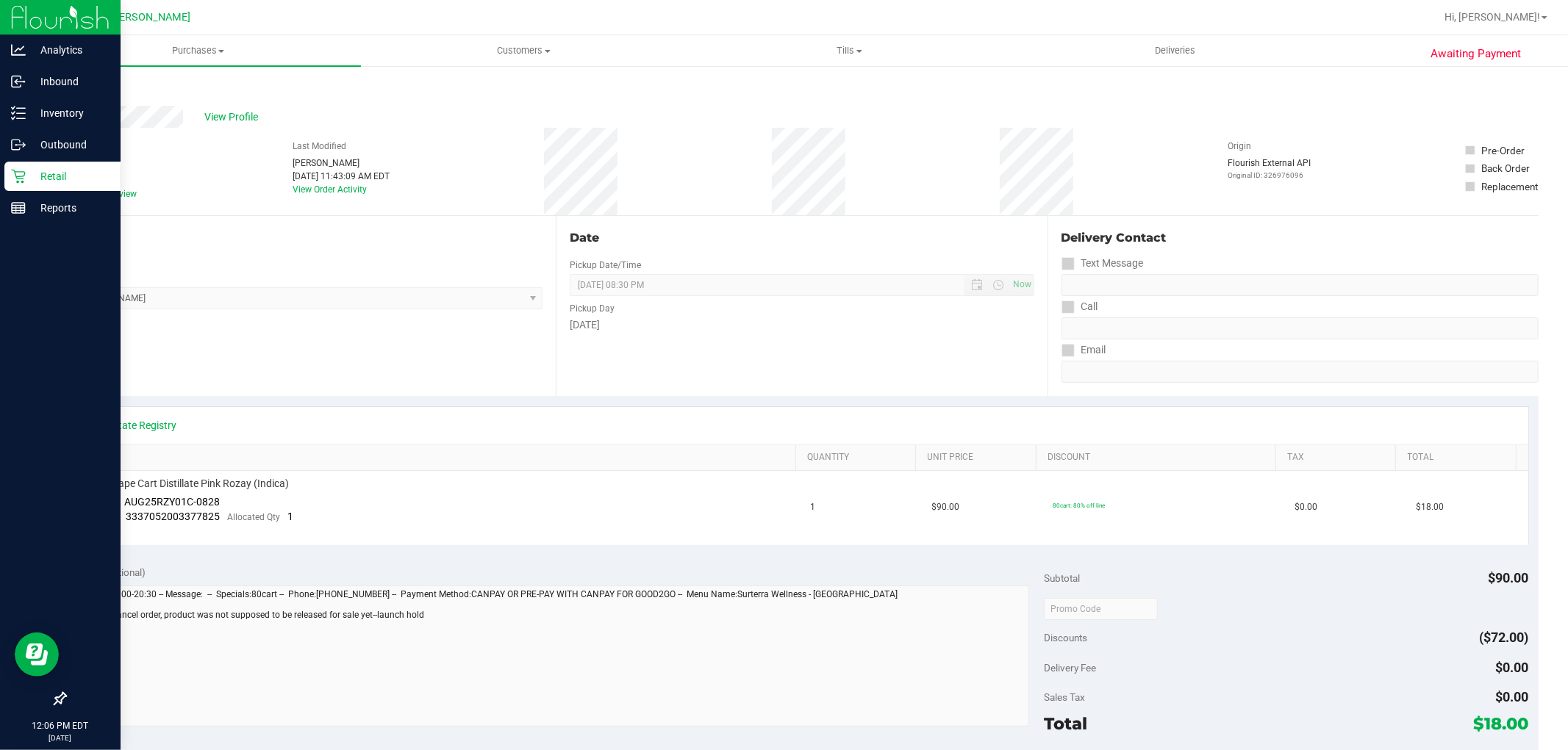
click at [21, 179] on icon at bounding box center [18, 177] width 14 height 14
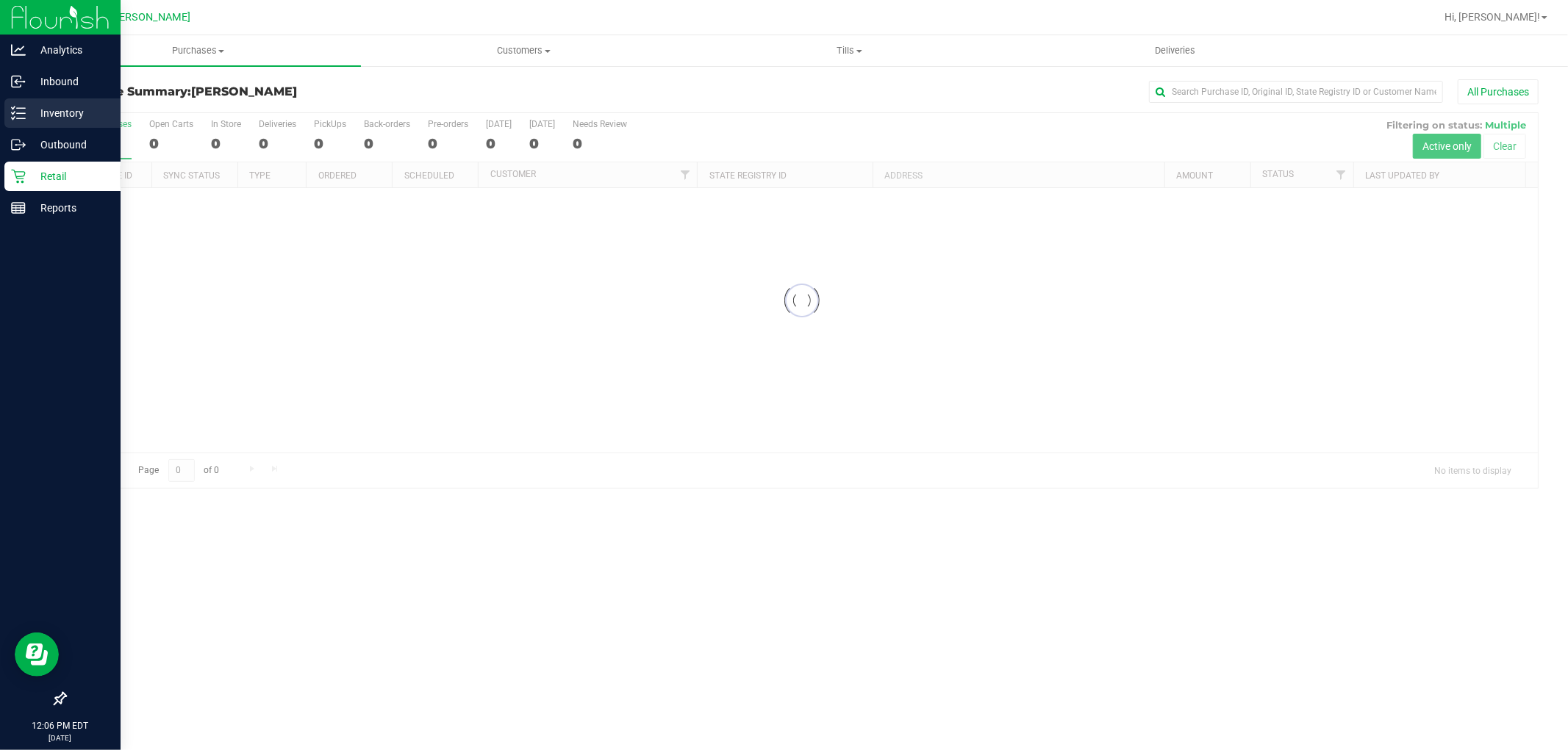
click at [18, 115] on icon at bounding box center [18, 113] width 15 height 15
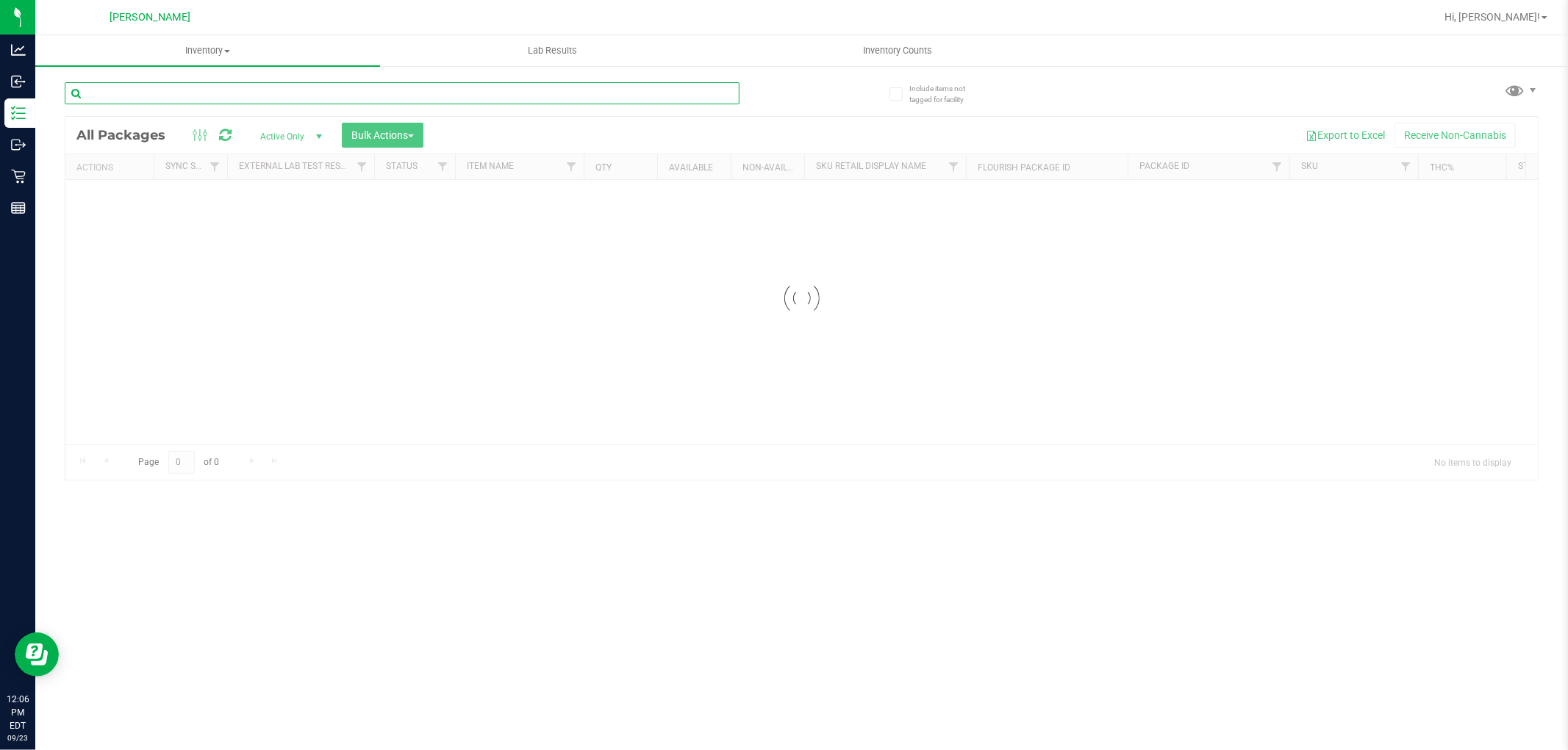
click at [229, 93] on input "text" at bounding box center [402, 93] width 675 height 22
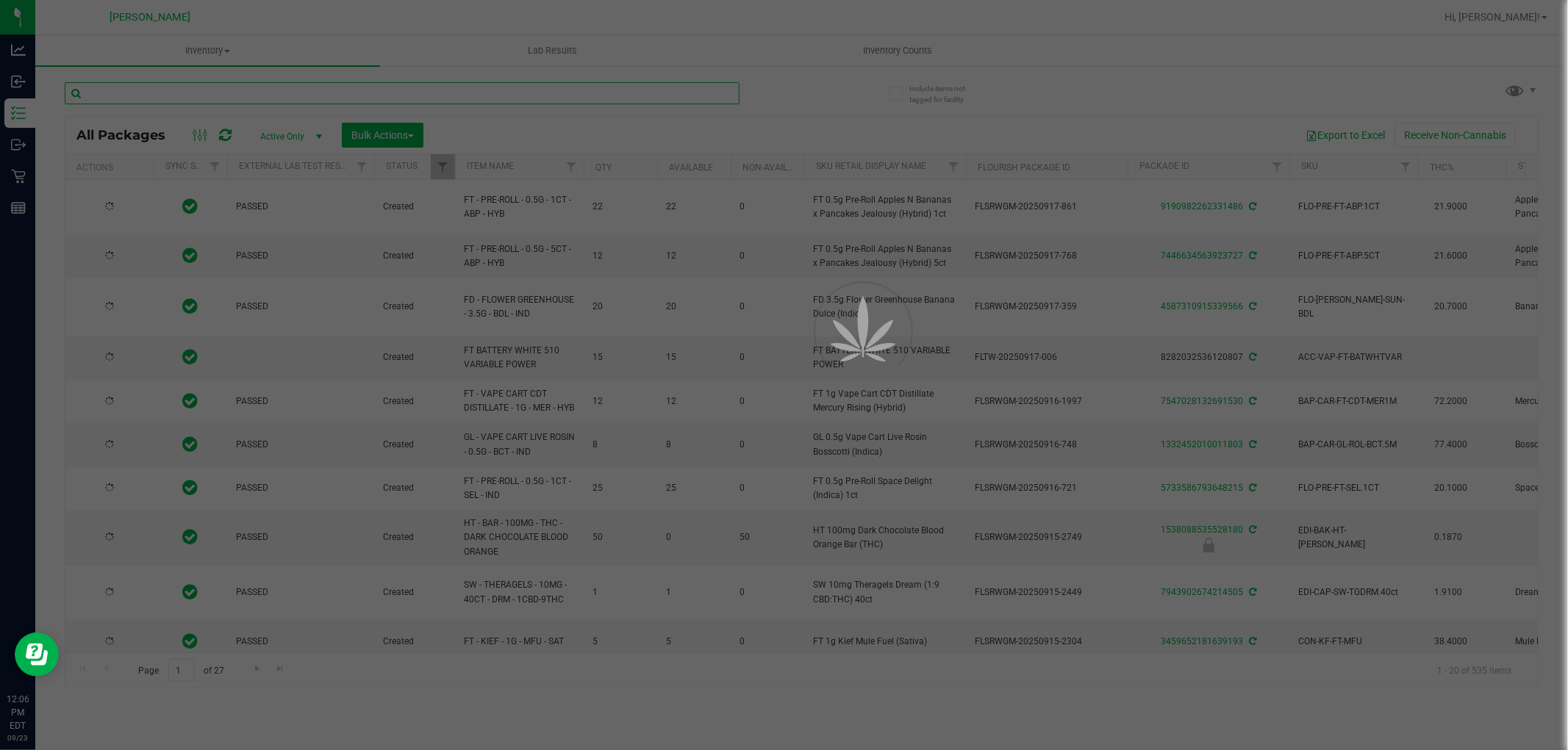
type input "t"
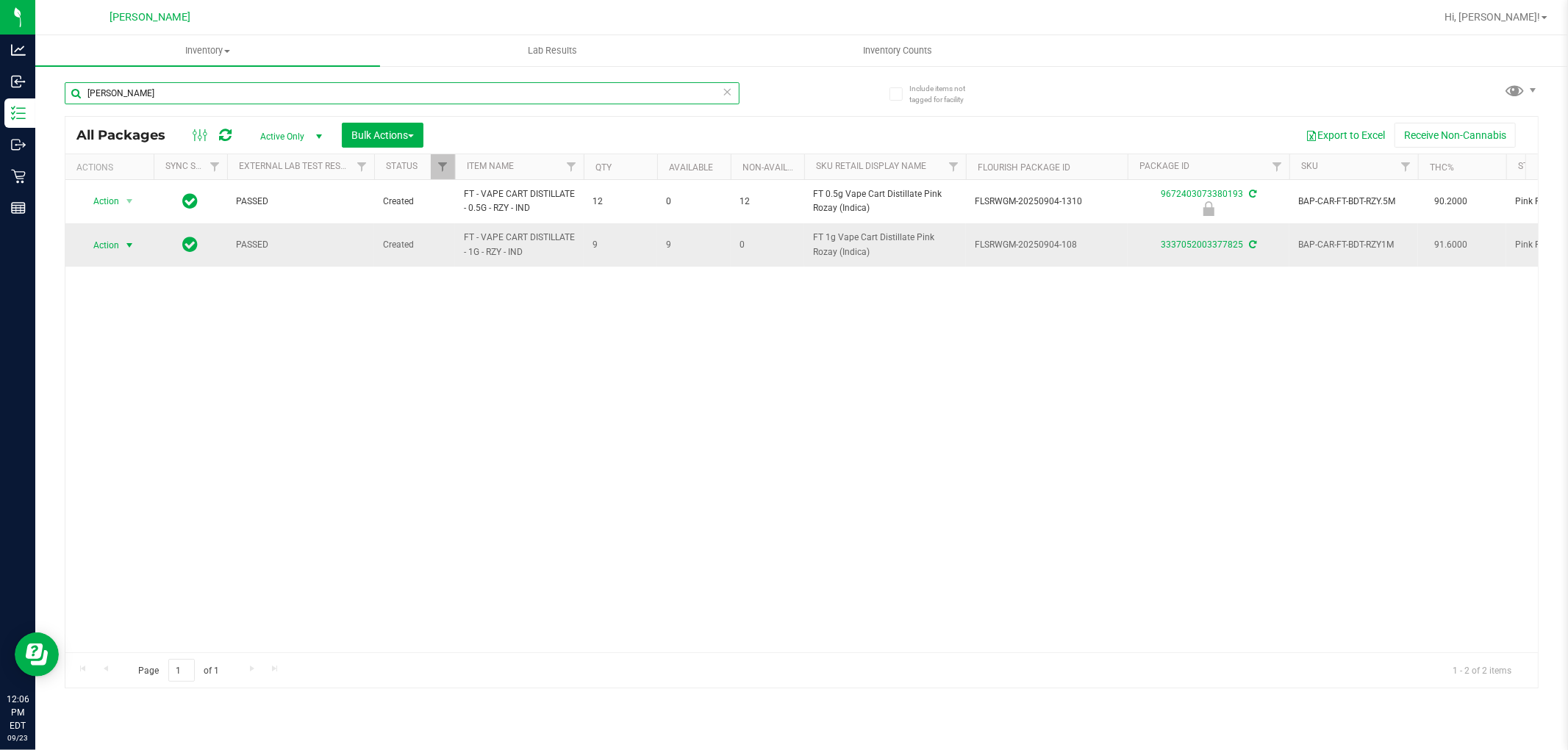
type input "[PERSON_NAME]"
click at [112, 240] on span "Action" at bounding box center [100, 245] width 40 height 21
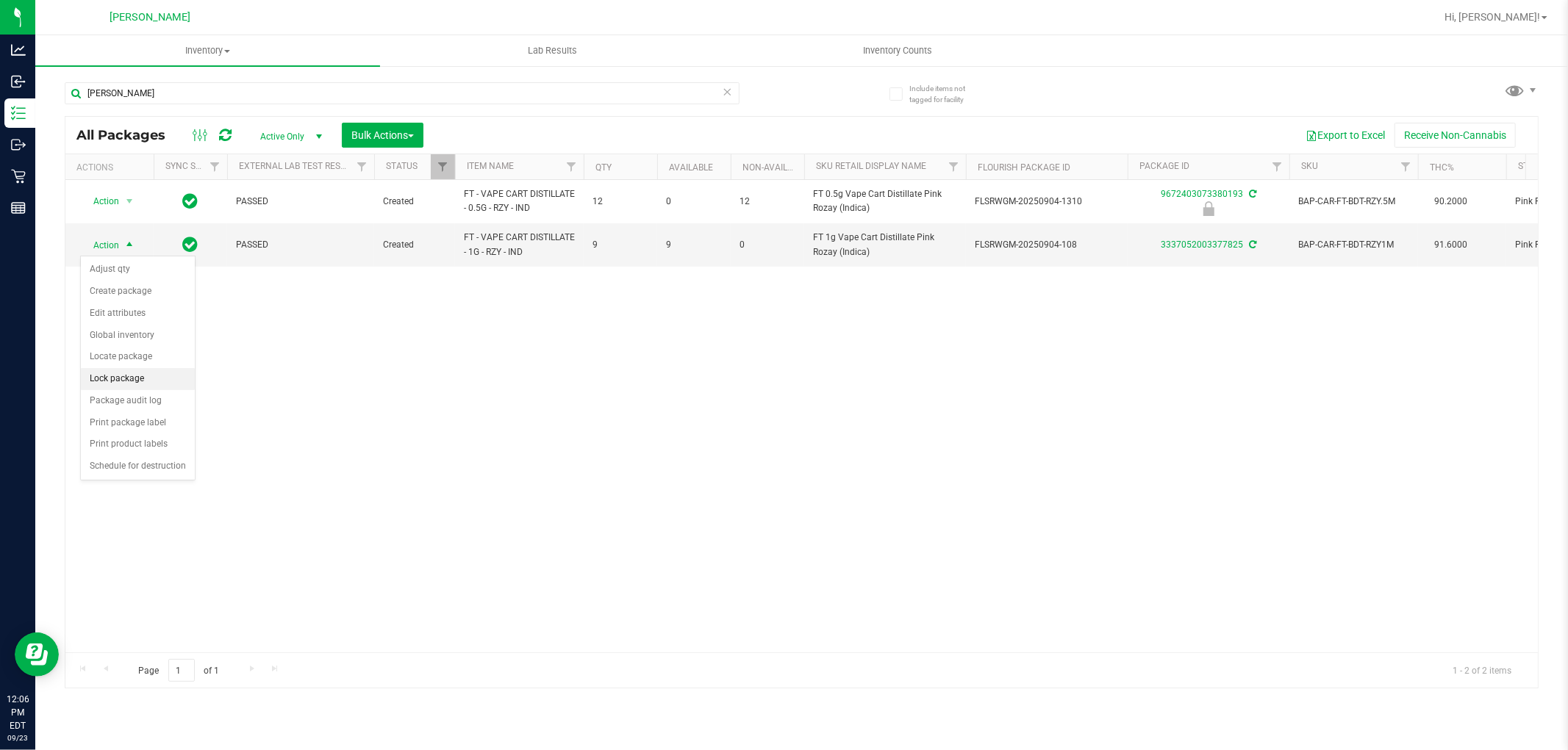
click at [139, 371] on li "Lock package" at bounding box center [138, 379] width 114 height 22
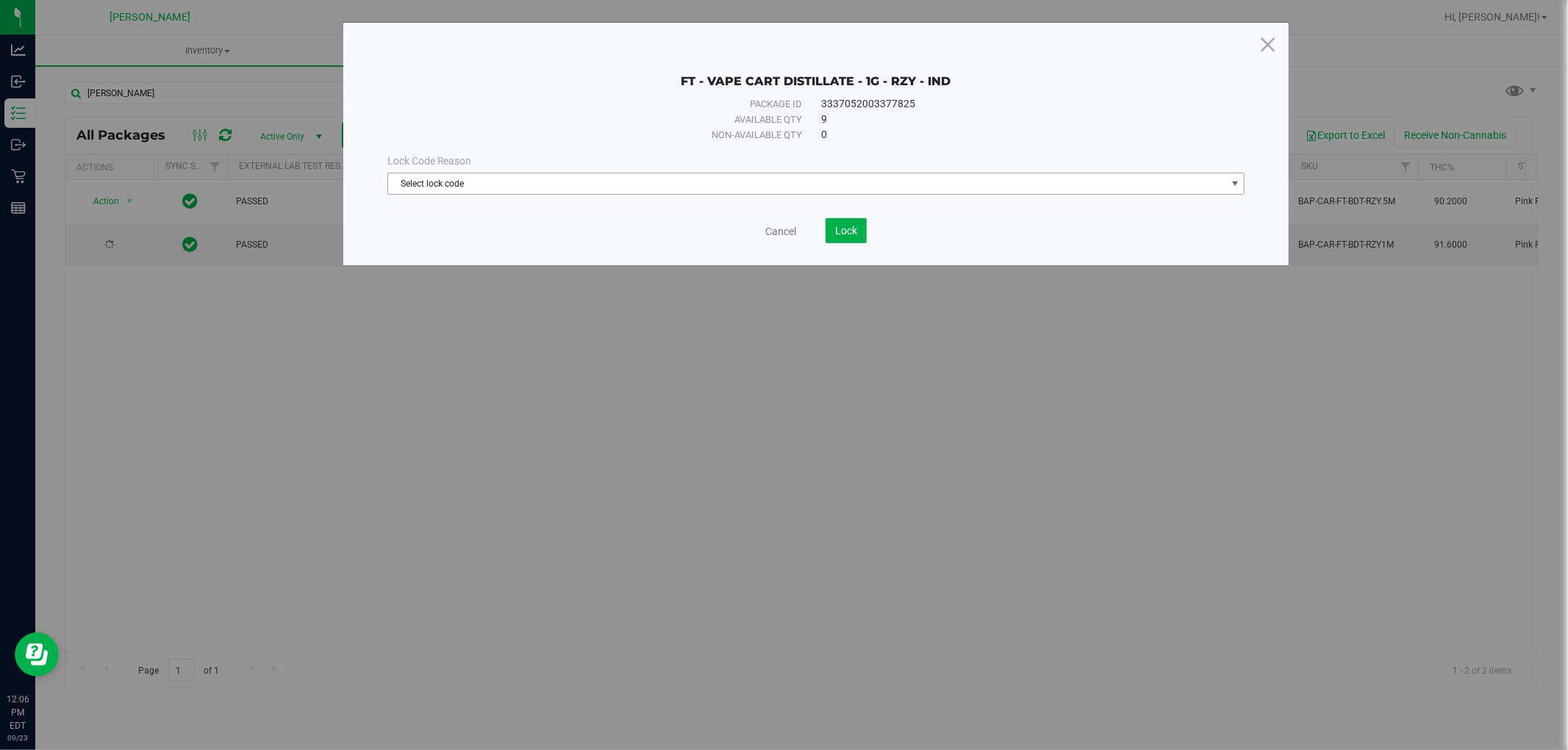
click at [660, 187] on span "Select lock code" at bounding box center [807, 184] width 838 height 21
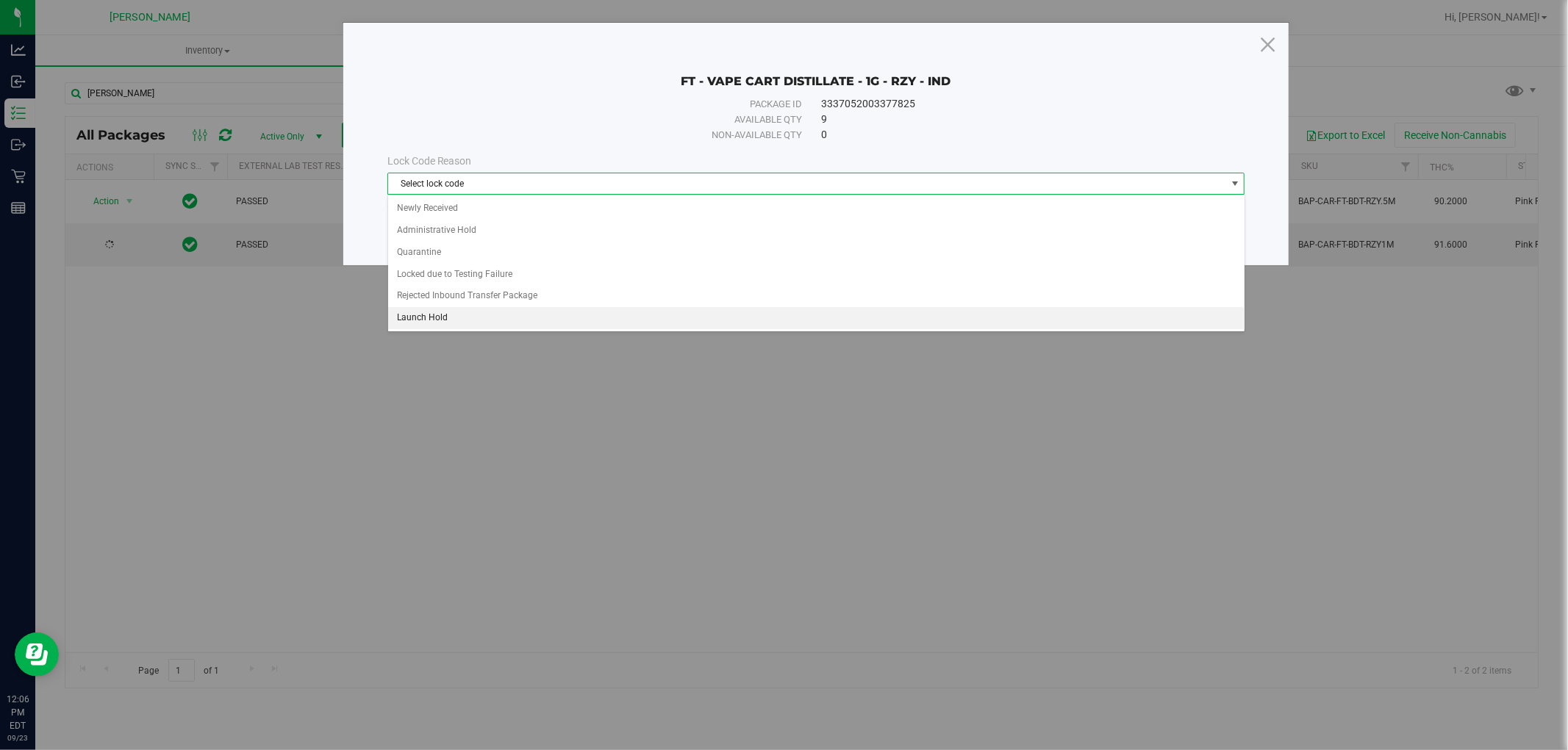
click at [458, 321] on li "Launch Hold" at bounding box center [816, 318] width 856 height 22
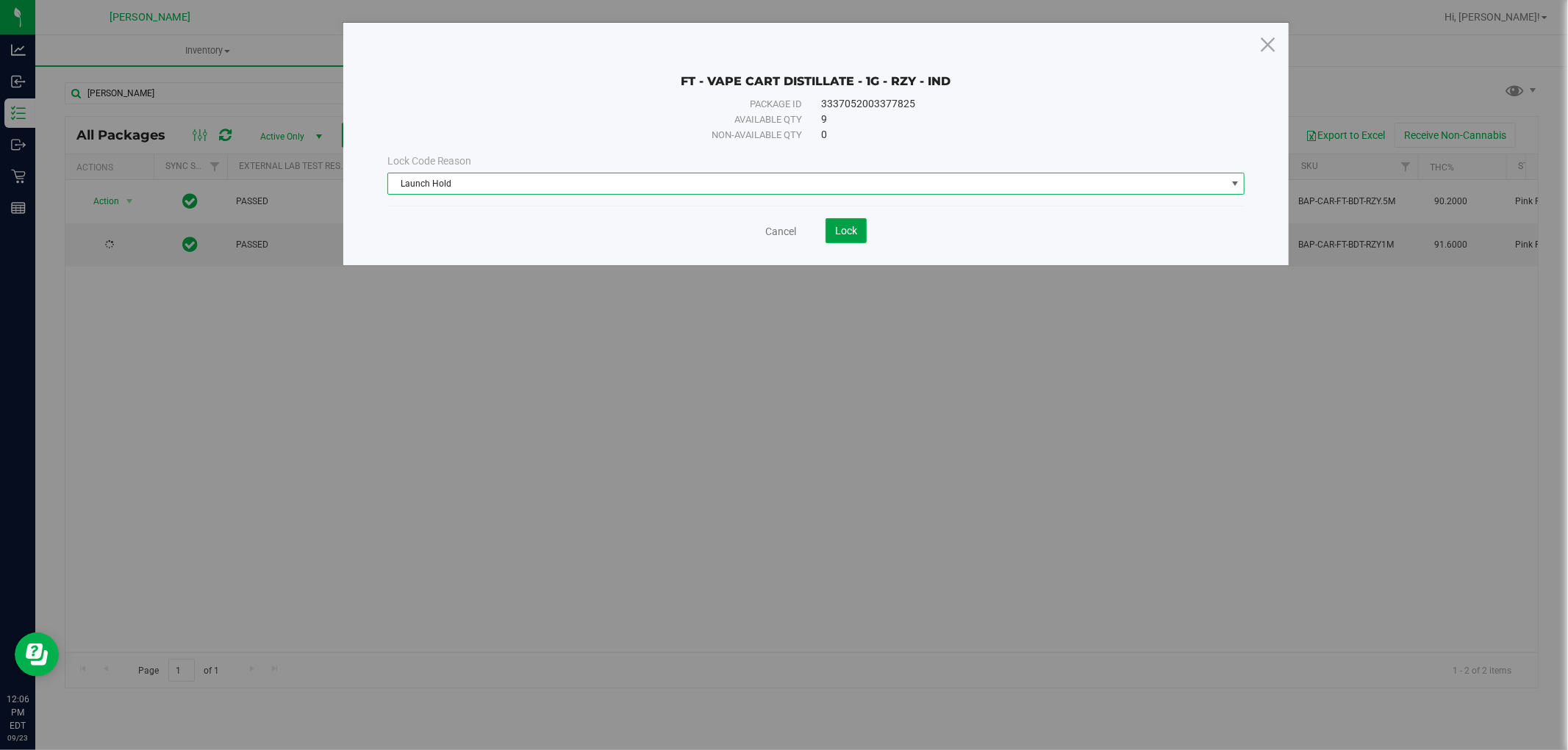
click at [847, 232] on span "Lock" at bounding box center [846, 231] width 22 height 12
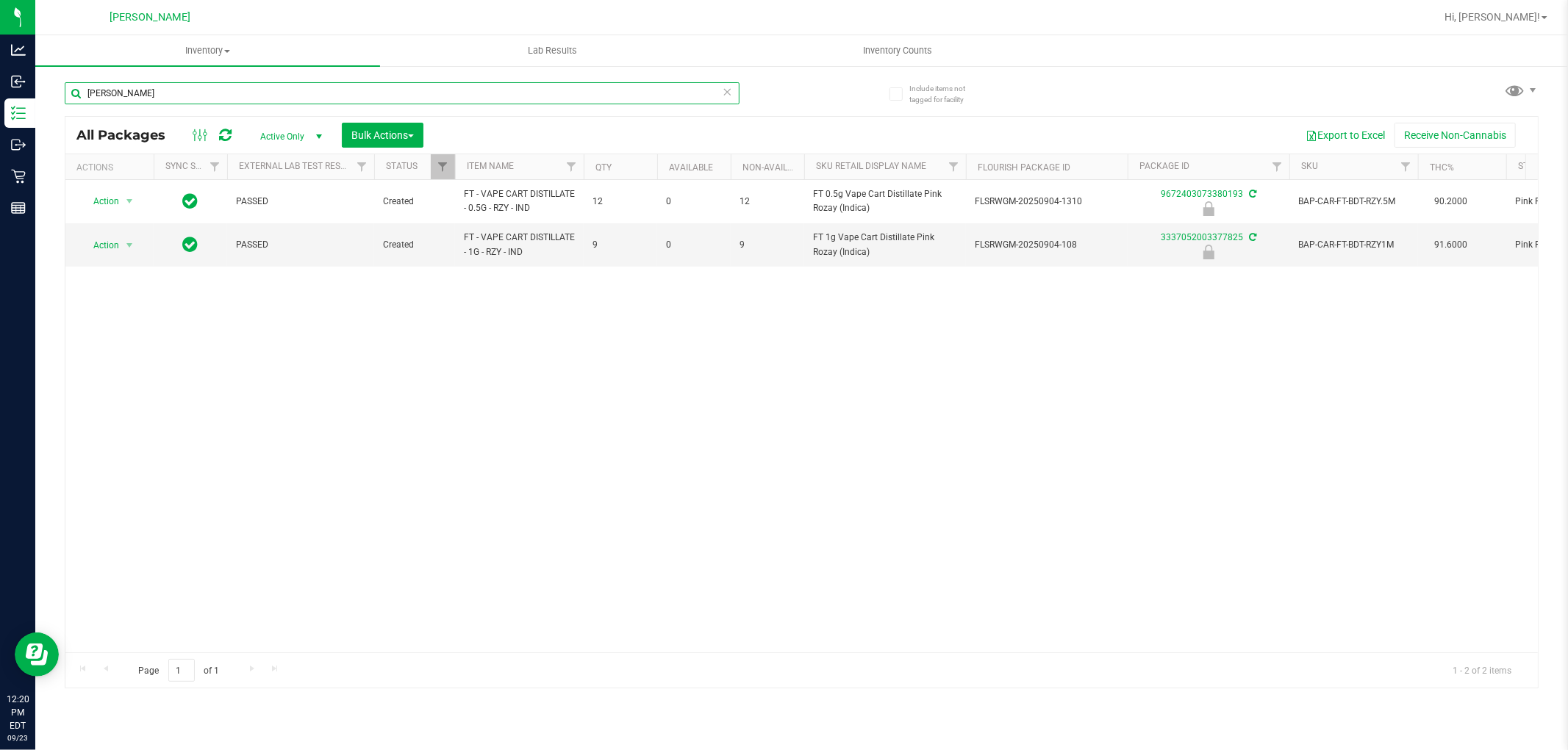
click at [139, 83] on input "[PERSON_NAME]" at bounding box center [402, 93] width 675 height 22
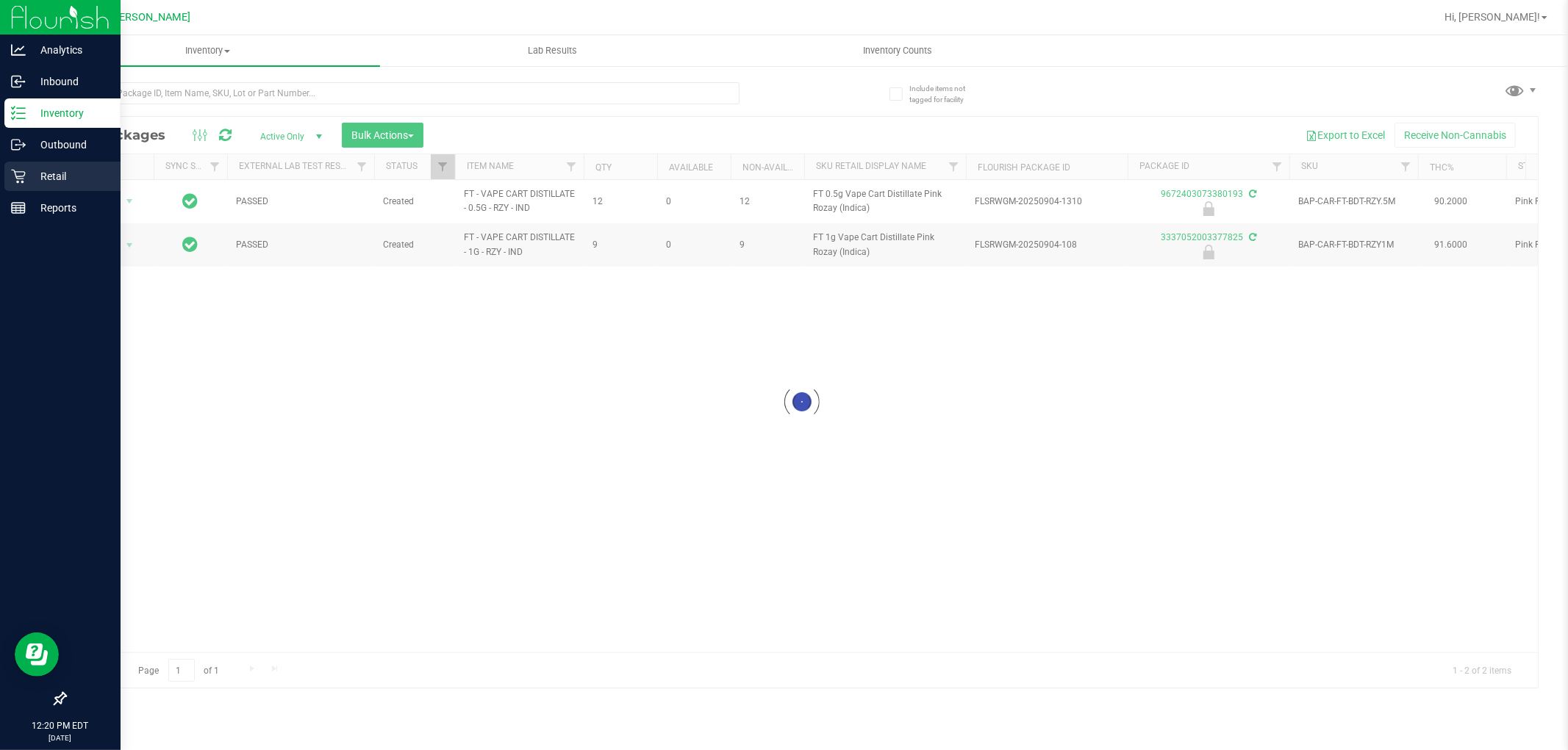
click at [23, 174] on icon at bounding box center [18, 177] width 15 height 15
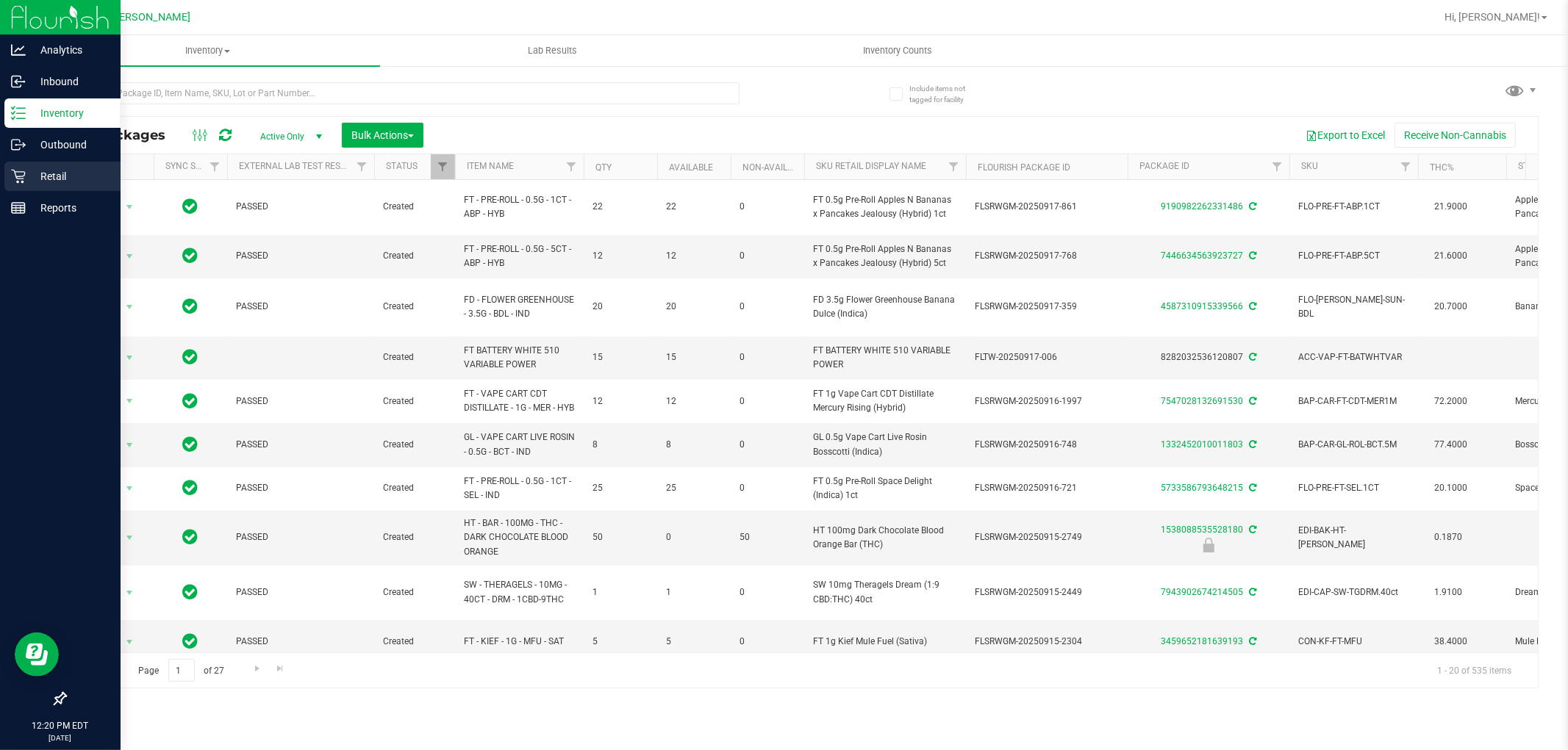
click at [42, 176] on p "Retail" at bounding box center [70, 176] width 88 height 18
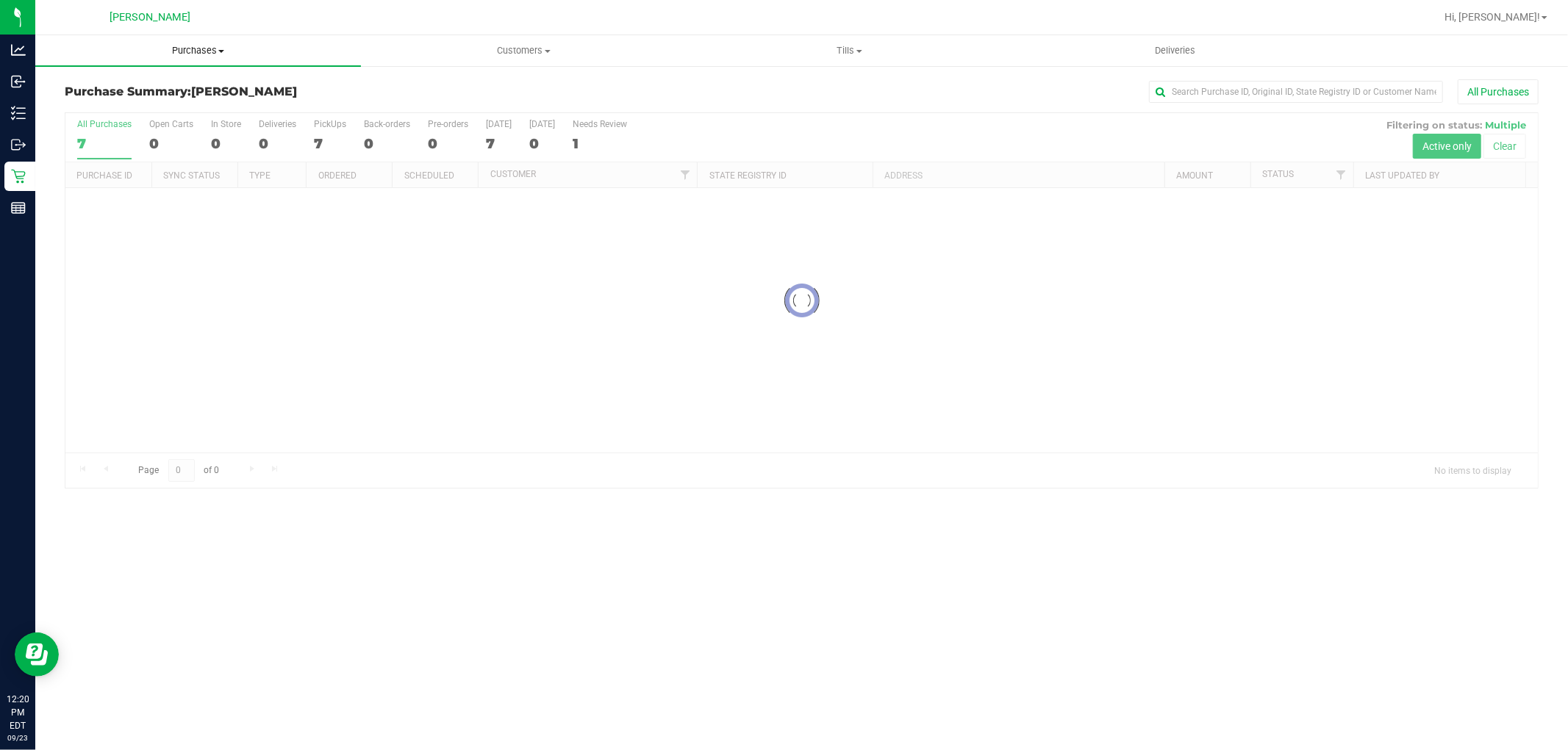
click at [213, 44] on span "Purchases" at bounding box center [198, 51] width 325 height 13
click at [192, 103] on li "Fulfillment" at bounding box center [198, 106] width 325 height 18
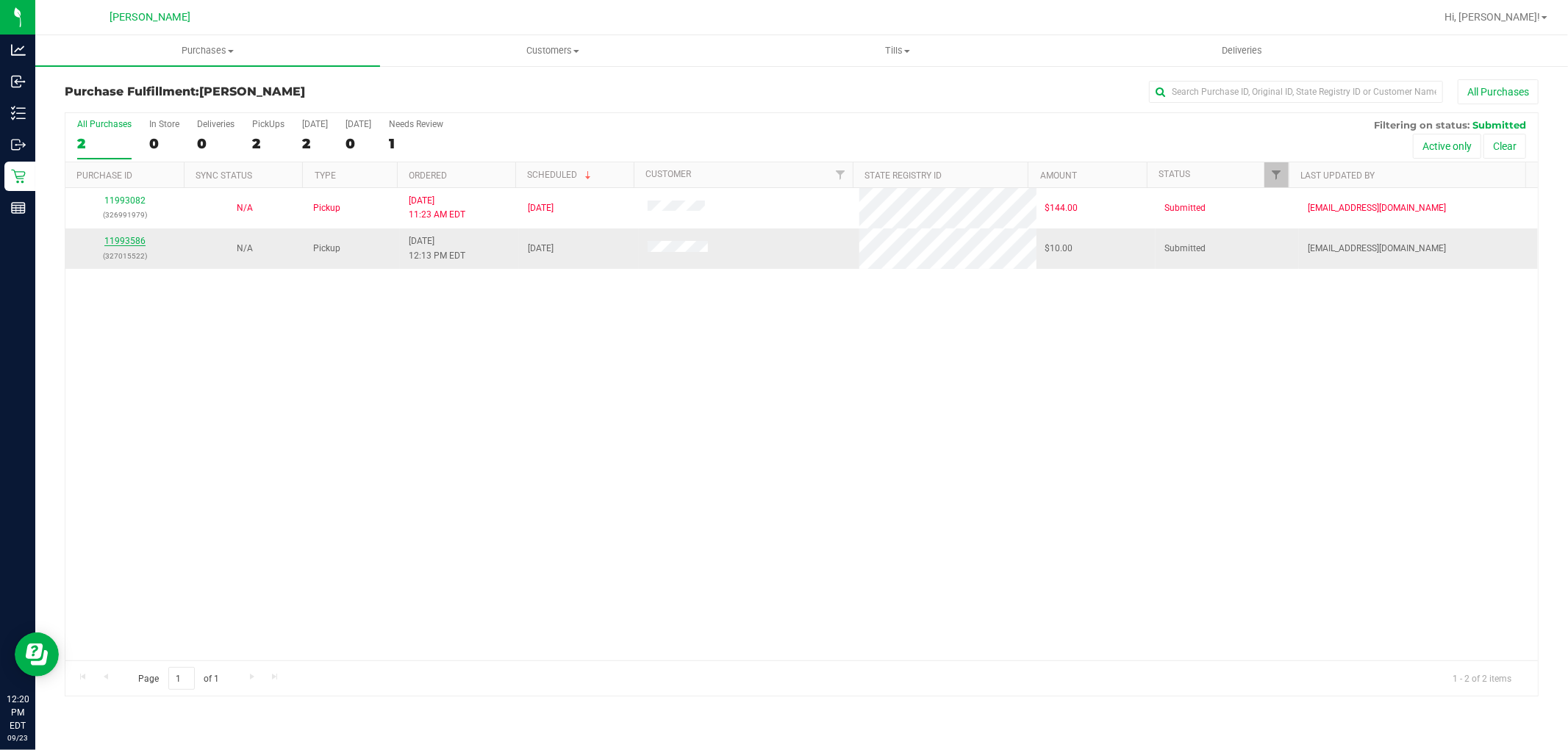
click at [121, 239] on link "11993586" at bounding box center [124, 241] width 41 height 10
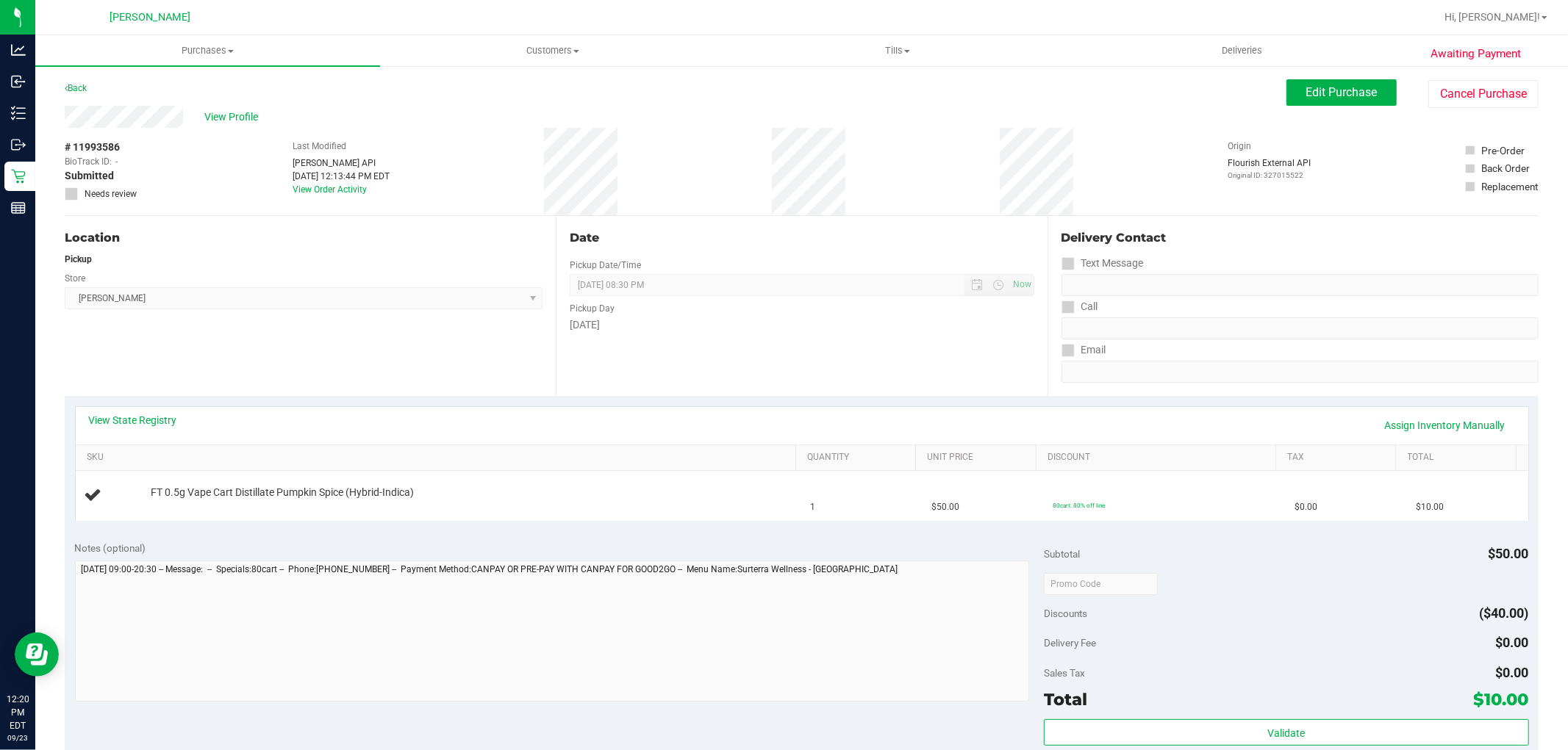
click at [293, 369] on div "Location Pickup Store [GEOGRAPHIC_DATA][PERSON_NAME] Select Store [PERSON_NAME]…" at bounding box center [310, 306] width 491 height 180
click at [74, 83] on link "Back" at bounding box center [76, 88] width 22 height 10
